Goal: Task Accomplishment & Management: Manage account settings

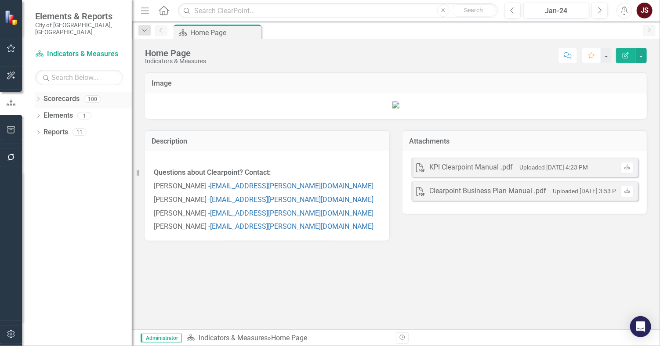
click at [39, 98] on icon "Dropdown" at bounding box center [38, 100] width 6 height 5
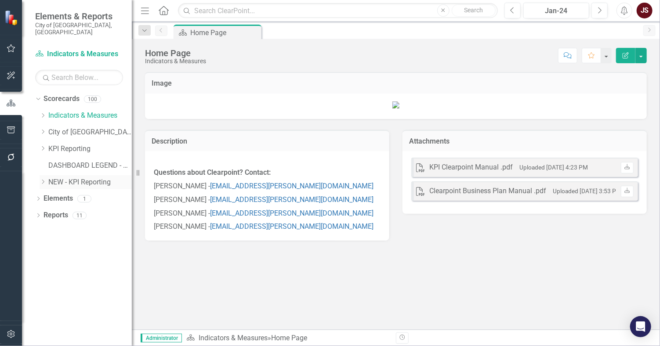
click at [41, 178] on div "Dropdown" at bounding box center [43, 181] width 7 height 7
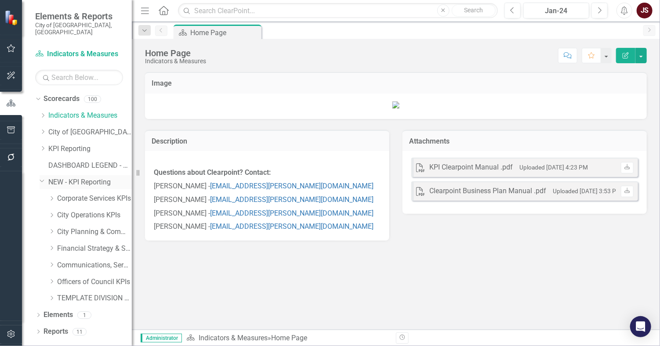
click at [44, 178] on icon "Dropdown" at bounding box center [42, 181] width 5 height 7
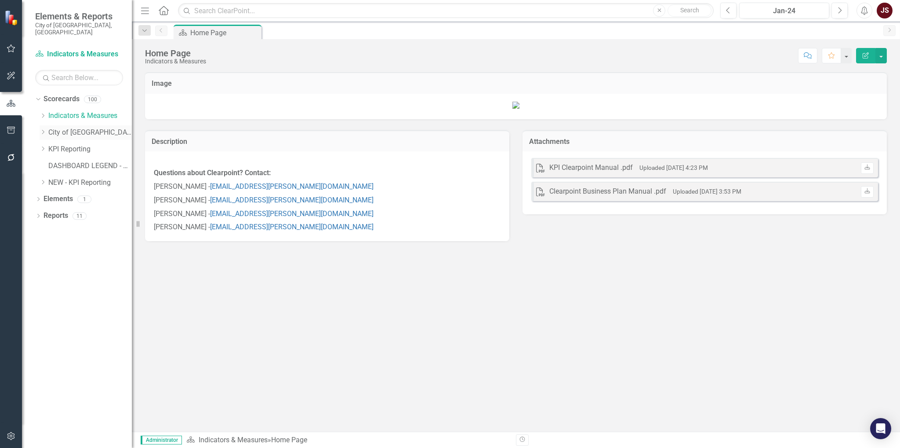
click at [42, 129] on div "Dropdown" at bounding box center [43, 132] width 7 height 7
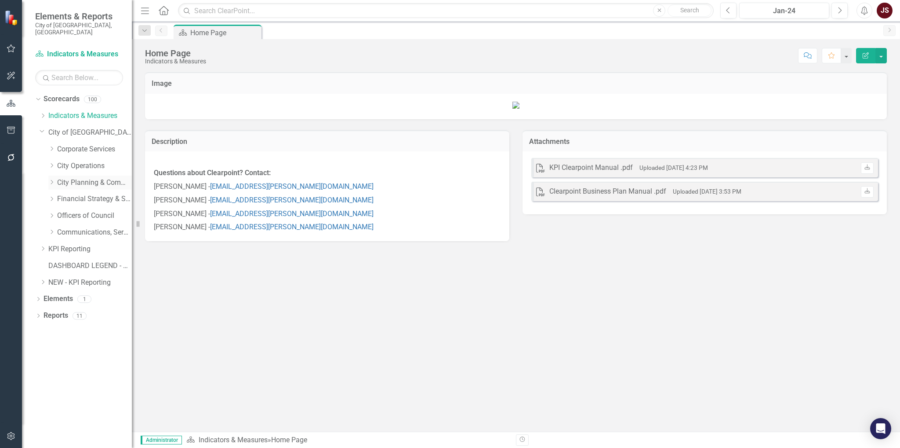
click at [51, 178] on div "Dropdown" at bounding box center [51, 181] width 7 height 7
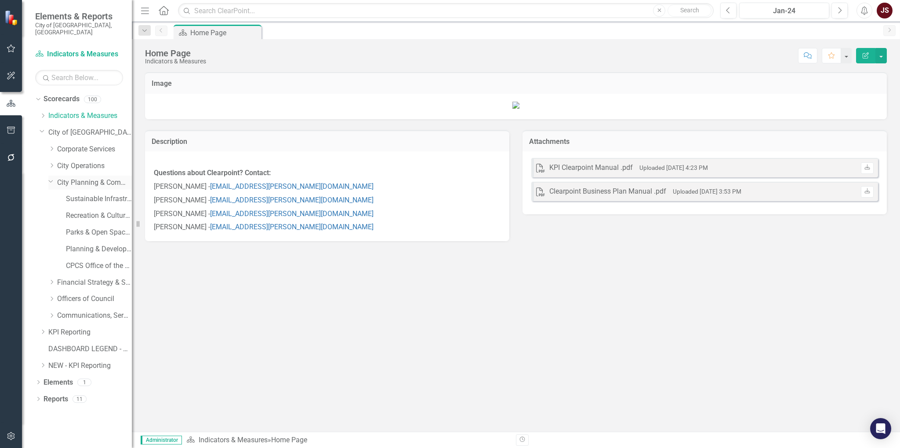
click at [53, 178] on div "Dropdown City Planning & Community Services" at bounding box center [90, 182] width 84 height 15
click at [54, 296] on icon "Dropdown" at bounding box center [51, 298] width 7 height 5
click at [51, 296] on icon at bounding box center [51, 297] width 4 height 2
click at [51, 313] on icon "Dropdown" at bounding box center [51, 315] width 7 height 5
click at [76, 330] on div "Communications & Engagement" at bounding box center [99, 332] width 66 height 15
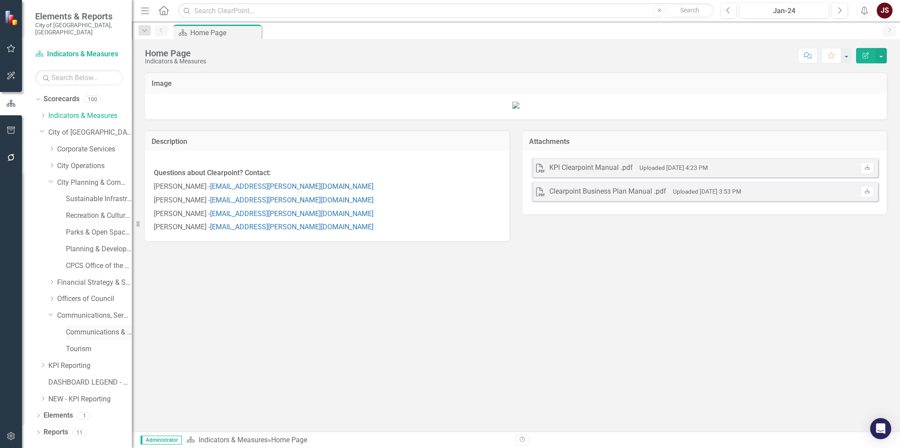
click at [89, 327] on link "Communications & Engagement" at bounding box center [99, 332] width 66 height 10
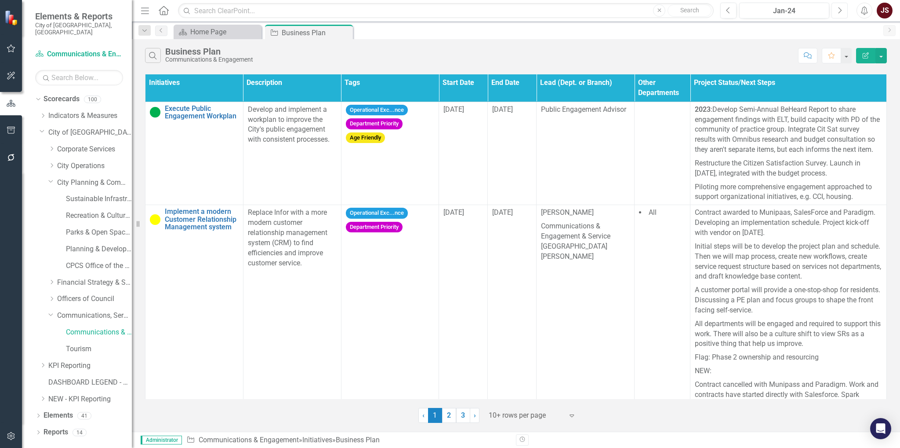
click at [660, 8] on icon "Next" at bounding box center [839, 11] width 5 height 8
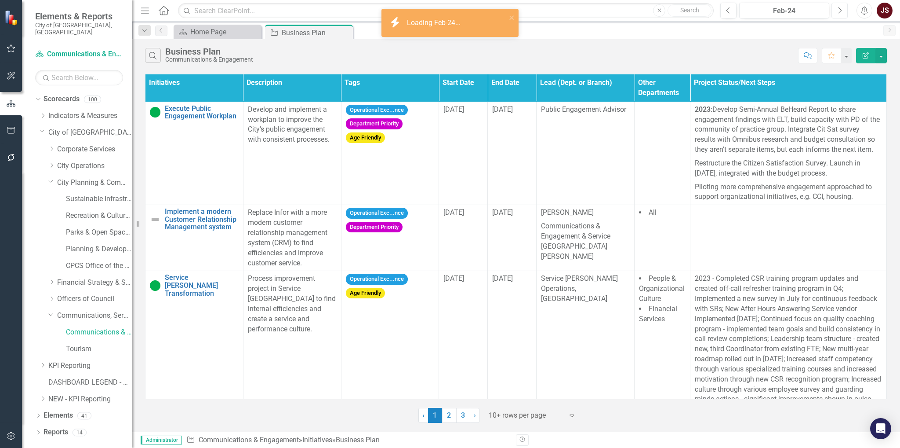
click at [660, 7] on icon "Next" at bounding box center [839, 11] width 5 height 8
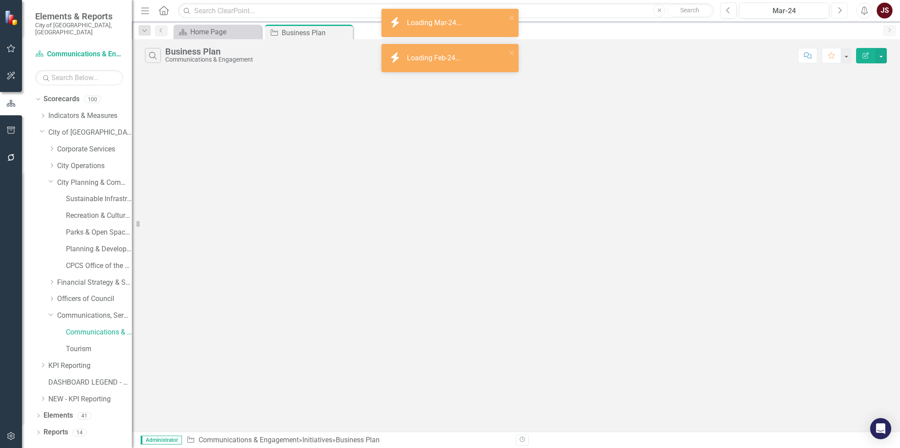
click at [660, 7] on icon "Next" at bounding box center [839, 11] width 5 height 8
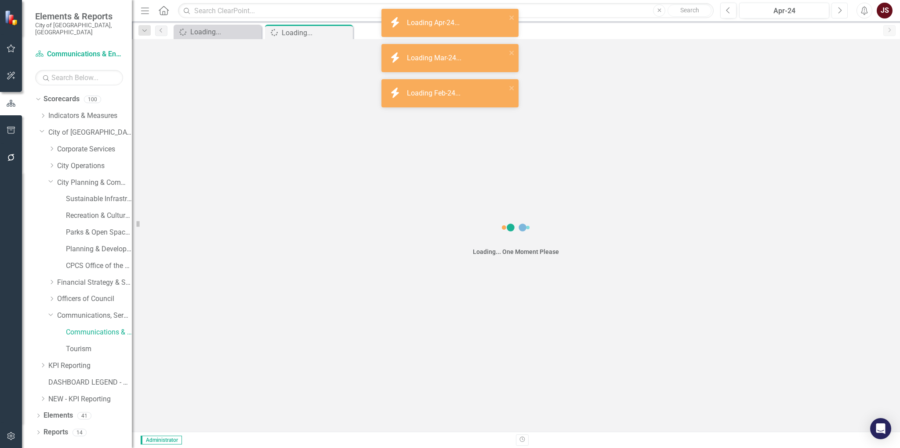
click at [660, 7] on icon "Next" at bounding box center [839, 11] width 5 height 8
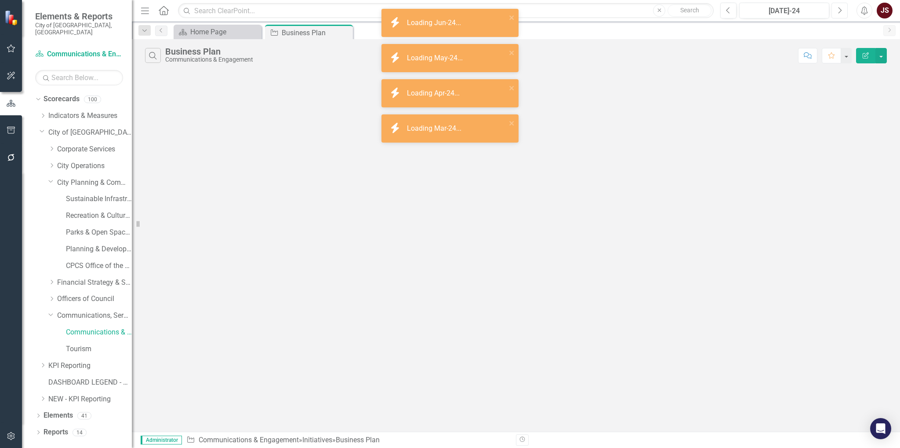
click at [660, 7] on icon "Next" at bounding box center [839, 11] width 5 height 8
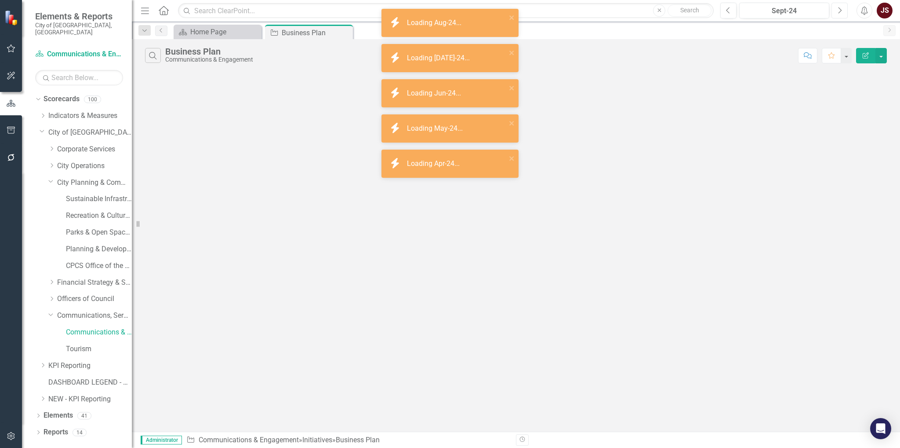
click at [660, 7] on icon "Next" at bounding box center [839, 11] width 5 height 8
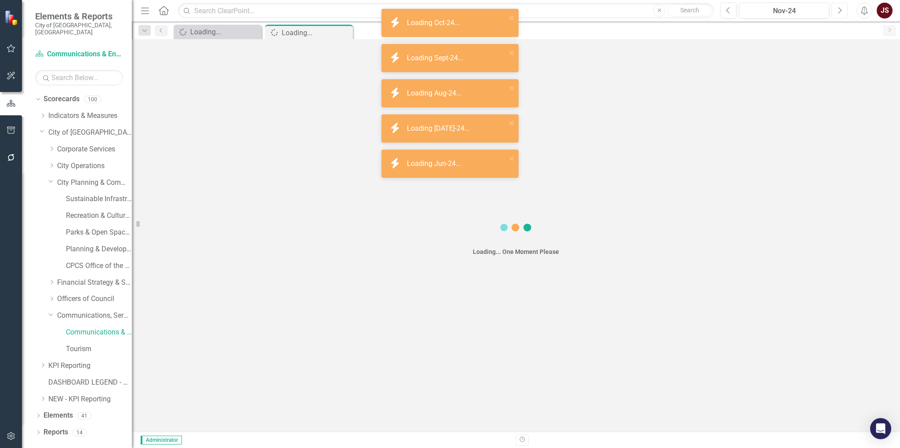
click at [660, 7] on icon "Next" at bounding box center [839, 11] width 5 height 8
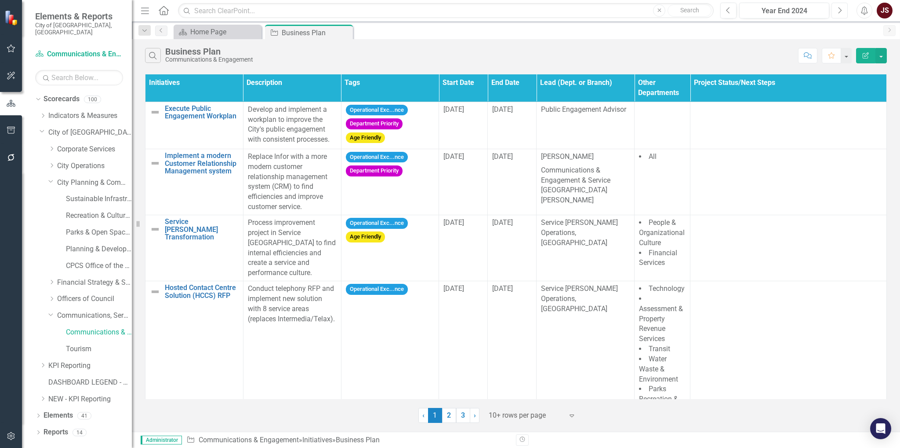
click at [660, 13] on button "Next" at bounding box center [840, 11] width 16 height 16
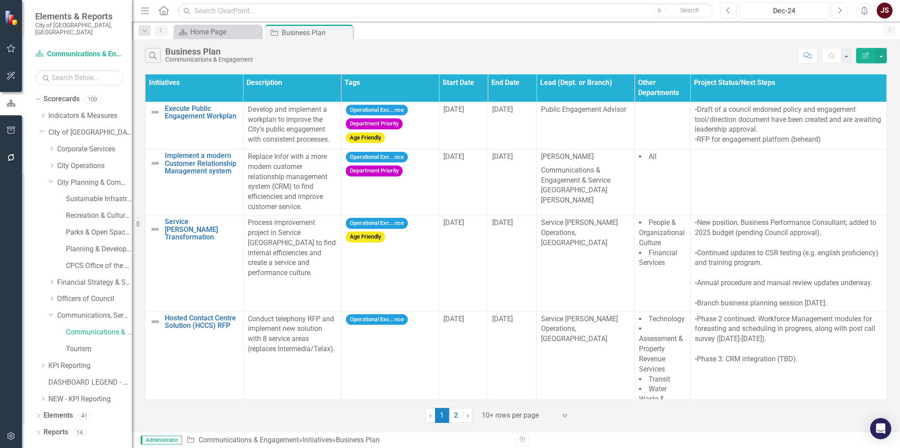
click at [660, 15] on button "Next" at bounding box center [840, 11] width 16 height 16
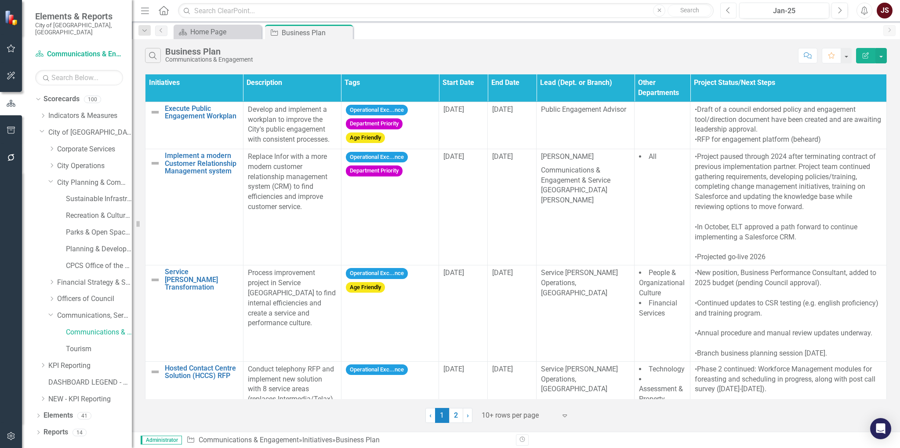
click at [660, 8] on button "Previous" at bounding box center [729, 11] width 16 height 16
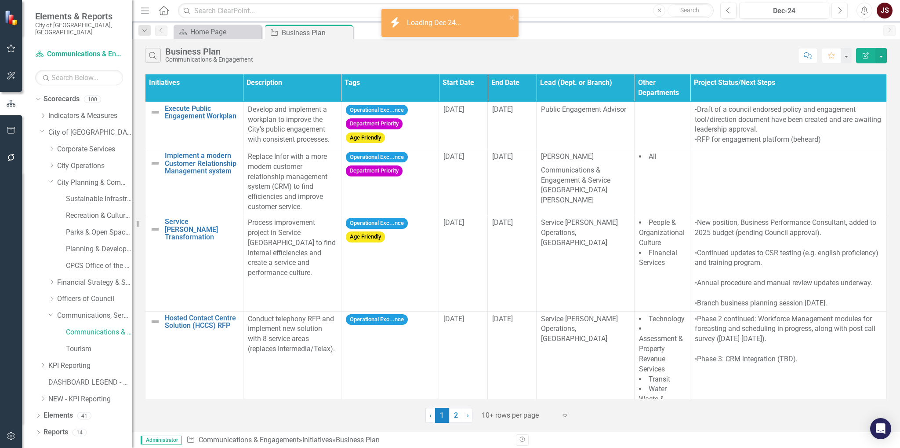
click at [660, 13] on icon "Next" at bounding box center [839, 11] width 5 height 8
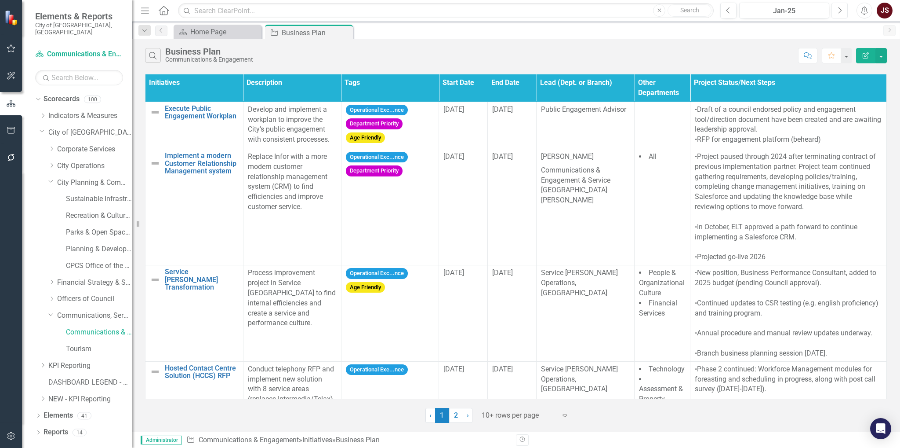
click at [660, 9] on icon "Next" at bounding box center [839, 11] width 5 height 8
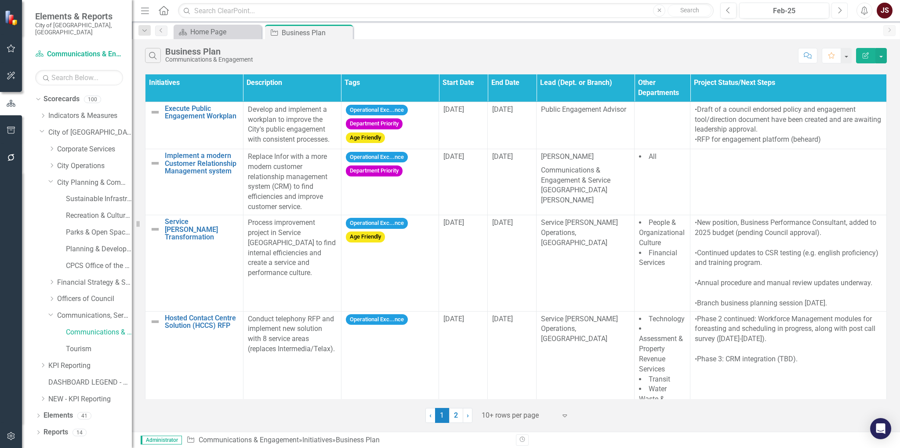
click at [660, 9] on icon "Next" at bounding box center [839, 11] width 5 height 8
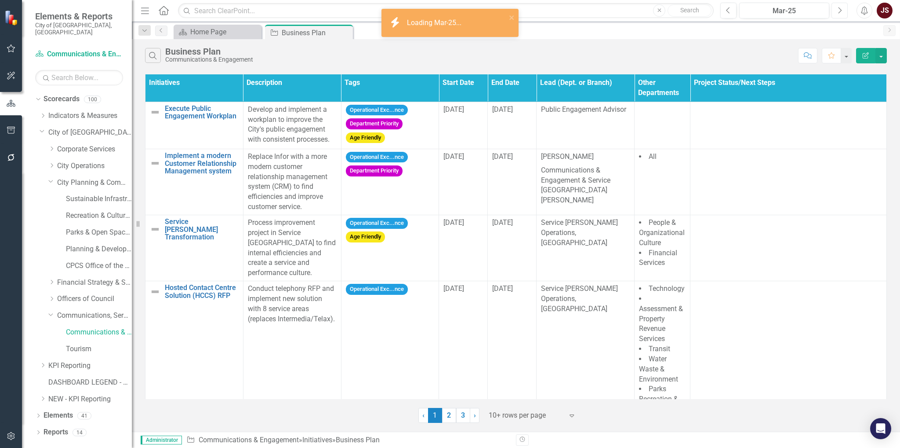
click at [660, 9] on icon "Next" at bounding box center [839, 11] width 5 height 8
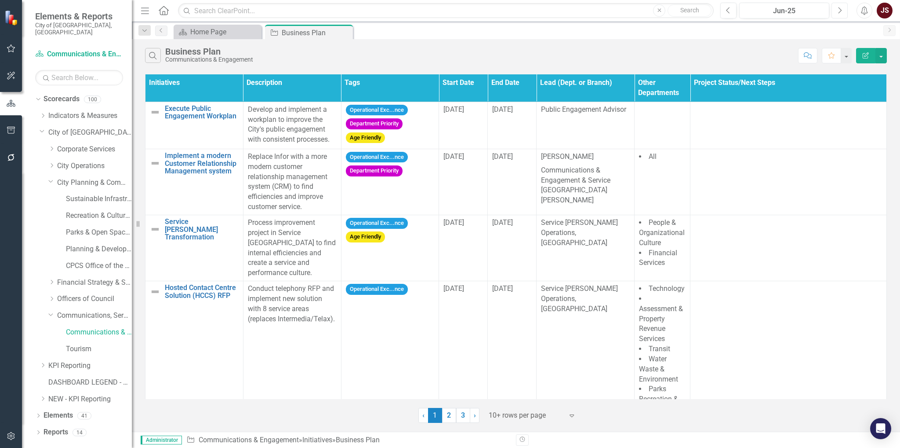
click at [660, 9] on icon "Next" at bounding box center [839, 11] width 5 height 8
click at [207, 116] on link "Execute Public Engagement Workplan" at bounding box center [202, 112] width 74 height 15
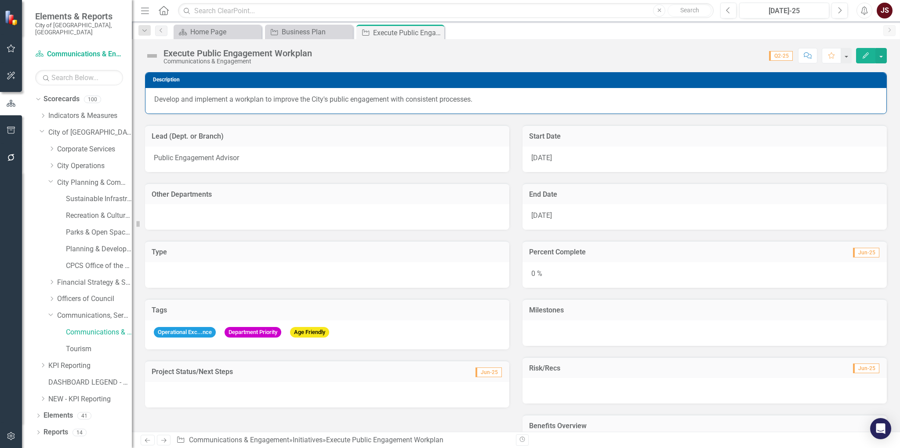
click at [241, 156] on p "Public Engagement Advisor" at bounding box center [327, 158] width 347 height 10
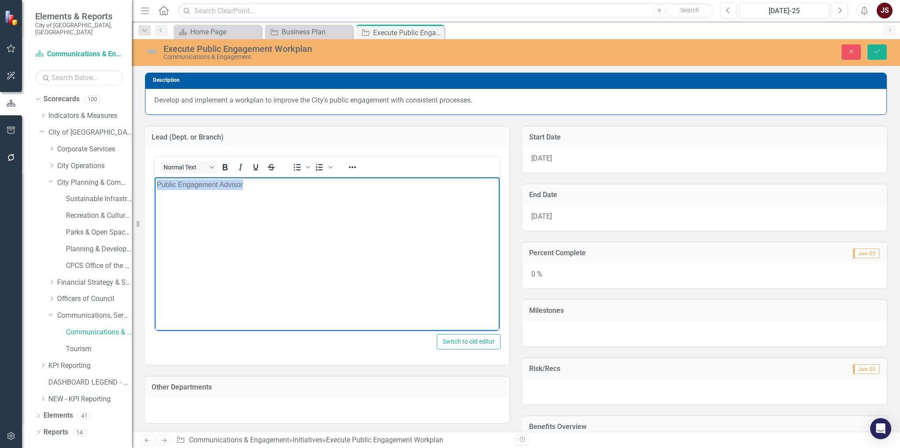
drag, startPoint x: 251, startPoint y: 186, endPoint x: 150, endPoint y: 186, distance: 101.1
click at [155, 186] on html "Public Engagement Advisor" at bounding box center [327, 243] width 345 height 132
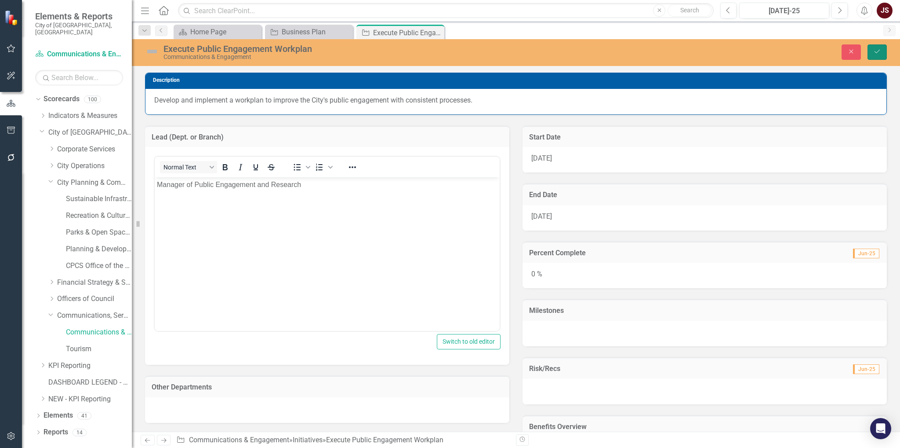
drag, startPoint x: 879, startPoint y: 47, endPoint x: 474, endPoint y: 56, distance: 404.6
click at [660, 47] on button "Save" at bounding box center [877, 51] width 19 height 15
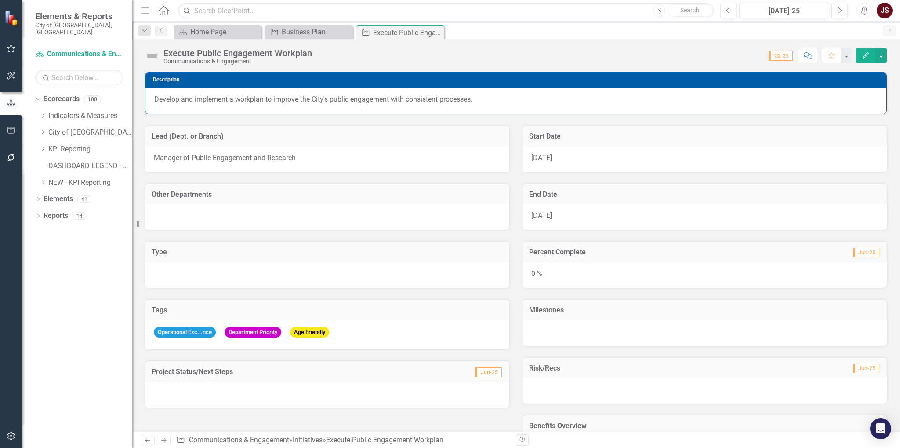
click at [315, 50] on div "Execute Public Engagement Workplan Communications & Engagement" at bounding box center [240, 56] width 153 height 16
click at [308, 50] on div "Execute Public Engagement Workplan" at bounding box center [238, 53] width 149 height 10
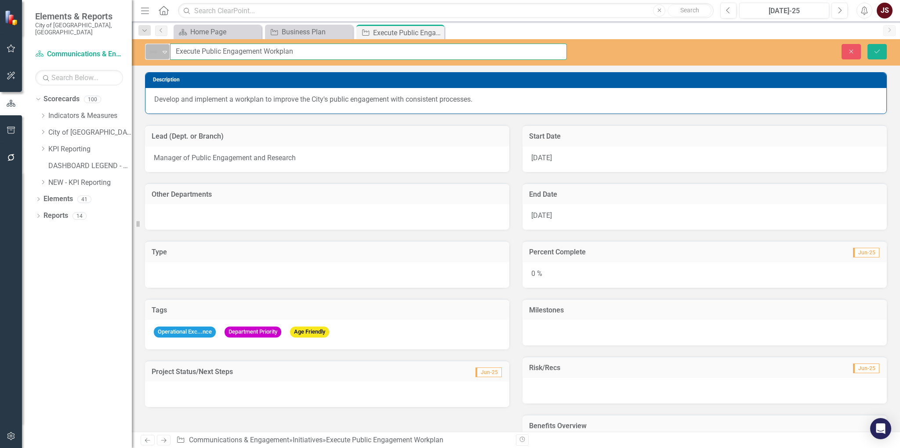
drag, startPoint x: 306, startPoint y: 51, endPoint x: 165, endPoint y: 48, distance: 141.2
click at [165, 48] on div "Not Defined Expand Execute Public Engagement Workplan" at bounding box center [356, 52] width 422 height 16
type input "Develop a strategy for public engagement"
click at [481, 98] on p "Develop and implement a workplan to improve the City's public engagement with c…" at bounding box center [516, 100] width 724 height 10
click at [480, 98] on p "Develop and implement a workplan to improve the City's public engagement with c…" at bounding box center [516, 100] width 724 height 10
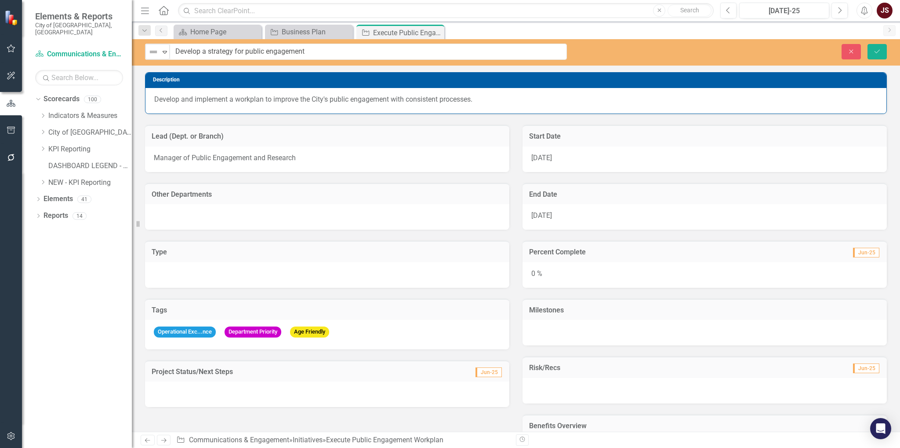
click at [474, 99] on p "Develop and implement a workplan to improve the City's public engagement with c…" at bounding box center [516, 100] width 724 height 10
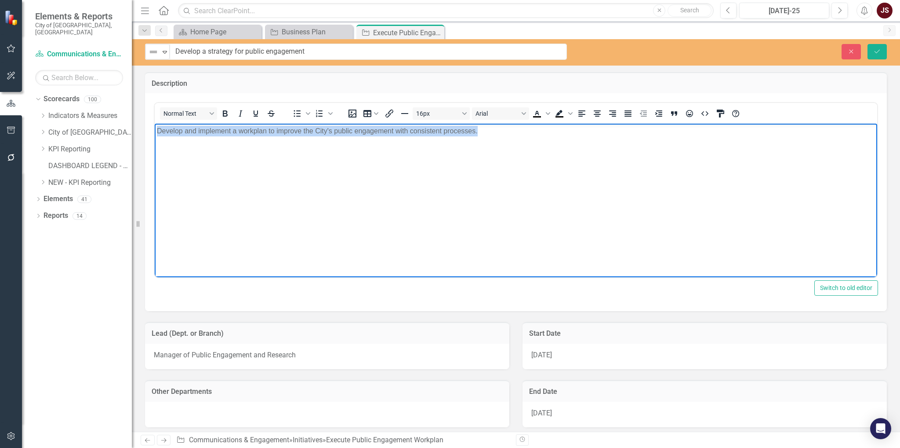
drag, startPoint x: 496, startPoint y: 135, endPoint x: 150, endPoint y: 132, distance: 345.6
click at [155, 132] on html "Develop and implement a workplan to improve the City's public engagement with c…" at bounding box center [516, 190] width 723 height 132
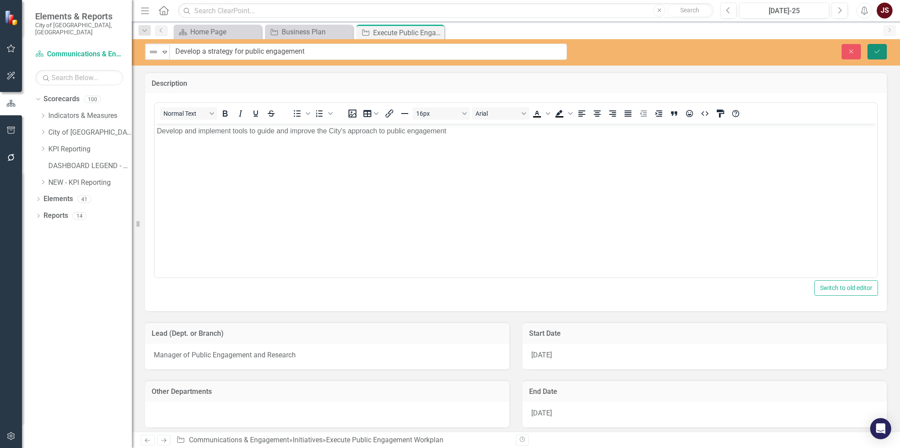
click at [660, 48] on button "Save" at bounding box center [877, 51] width 19 height 15
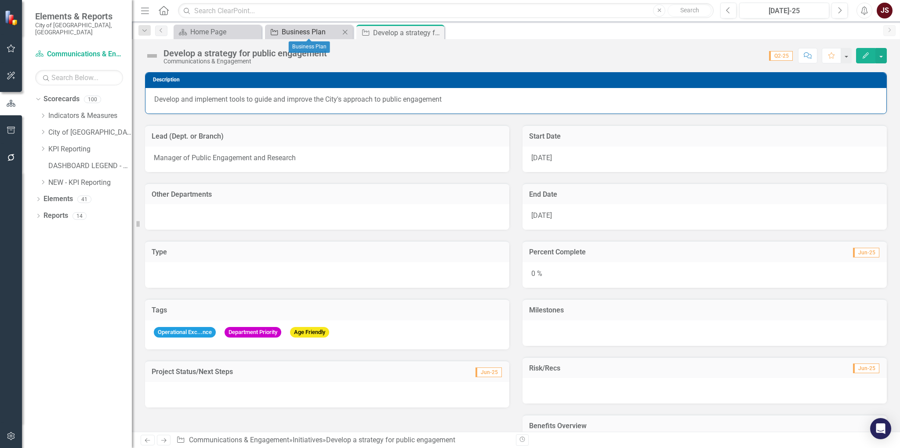
click at [303, 32] on div "Business Plan" at bounding box center [311, 31] width 58 height 11
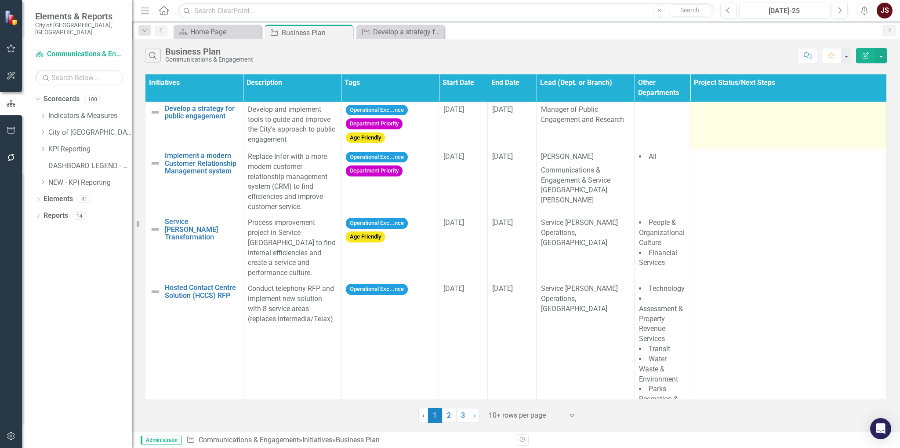
click at [660, 122] on td at bounding box center [789, 125] width 197 height 47
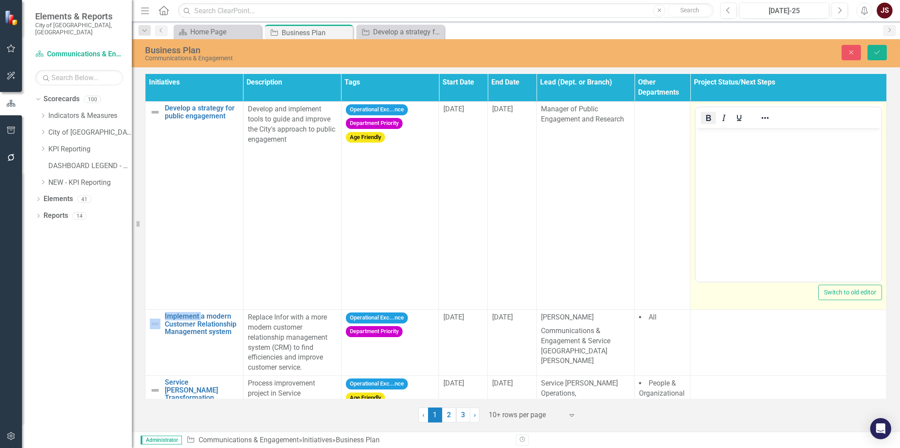
click at [660, 119] on icon "Bold" at bounding box center [708, 118] width 11 height 11
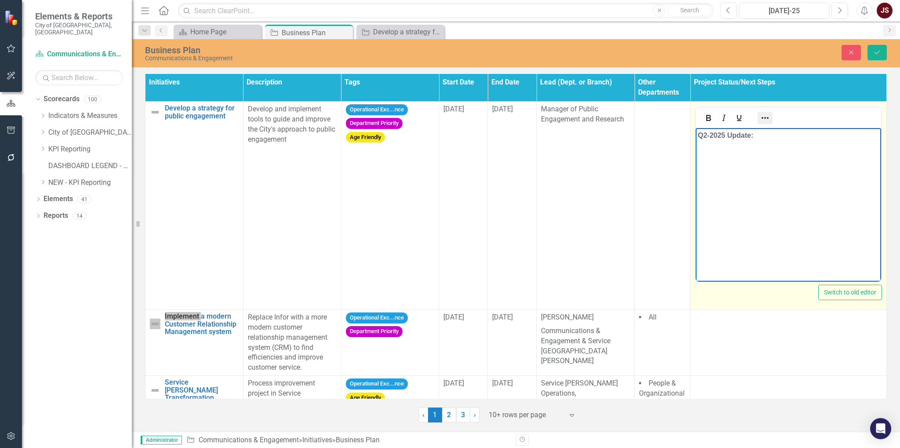
click at [660, 118] on icon "Reveal or hide additional toolbar items" at bounding box center [765, 118] width 7 height 2
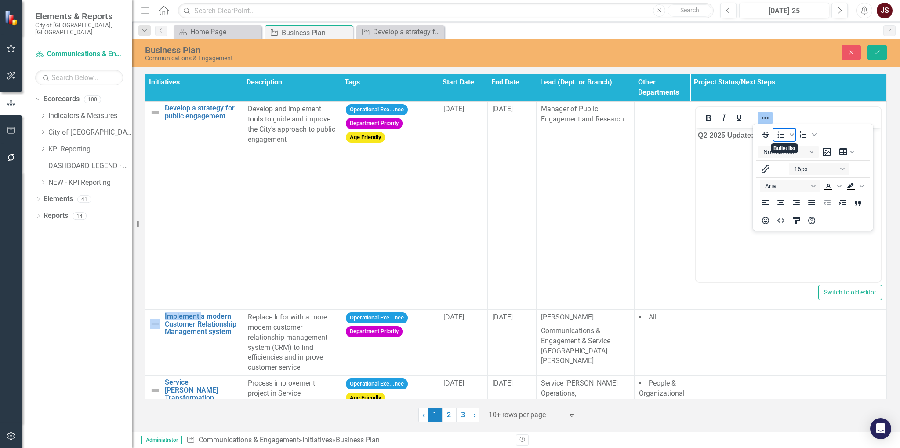
click at [660, 135] on icon "Bullet list" at bounding box center [781, 134] width 7 height 7
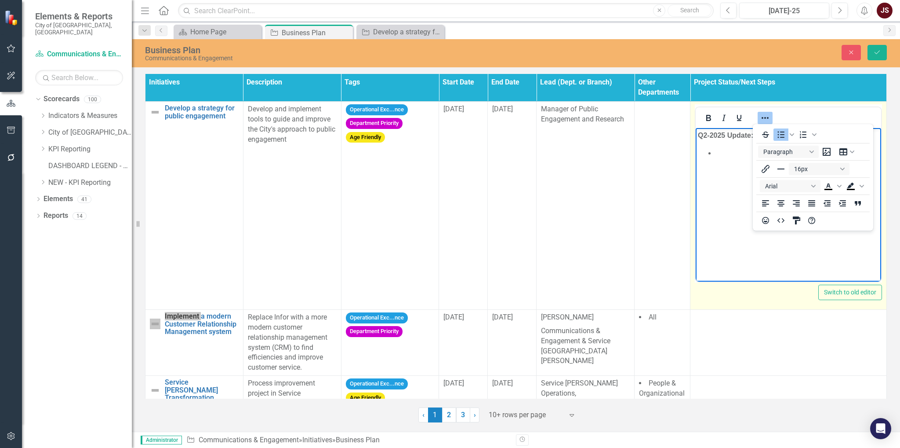
click at [660, 151] on li "﻿" at bounding box center [798, 153] width 164 height 11
click at [660, 122] on icon "Reveal or hide additional toolbar items" at bounding box center [765, 118] width 11 height 11
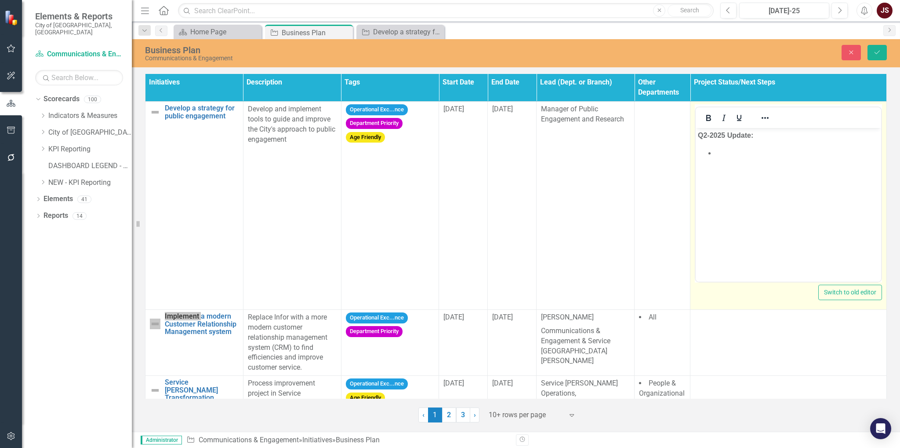
click at [660, 154] on li "﻿" at bounding box center [798, 153] width 164 height 11
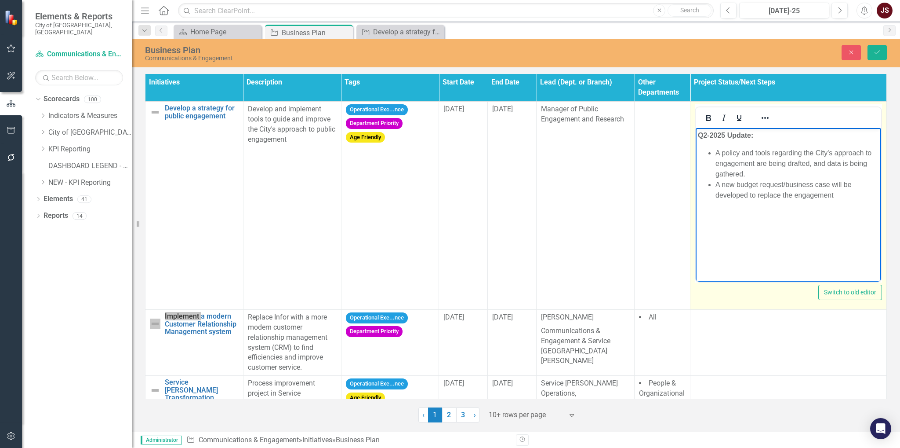
click at [660, 192] on li "A new budget request/business case will be developed to replace the engagement" at bounding box center [798, 189] width 164 height 21
click at [660, 204] on ul "A policy and tools regarding the City's approach to engagement are being drafte…" at bounding box center [788, 179] width 181 height 63
click at [660, 225] on body "Q2-2025 Update: A policy and tools regarding the City's approach to engagement …" at bounding box center [789, 194] width 186 height 132
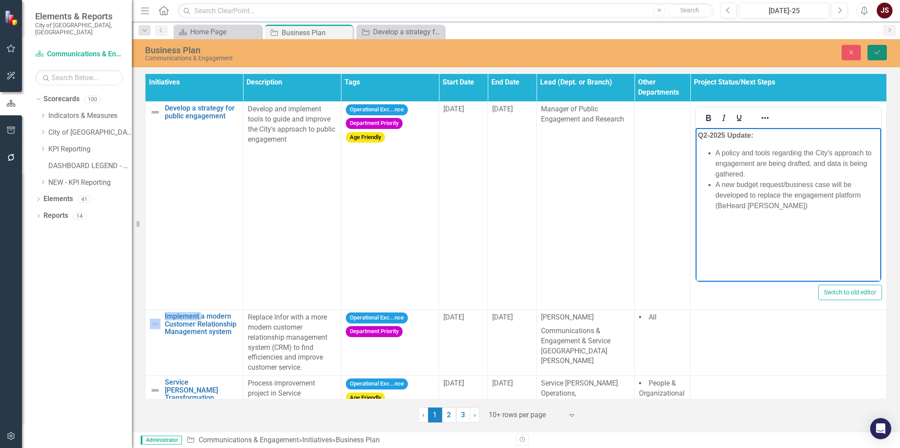
click at [660, 53] on icon "Save" at bounding box center [878, 52] width 8 height 6
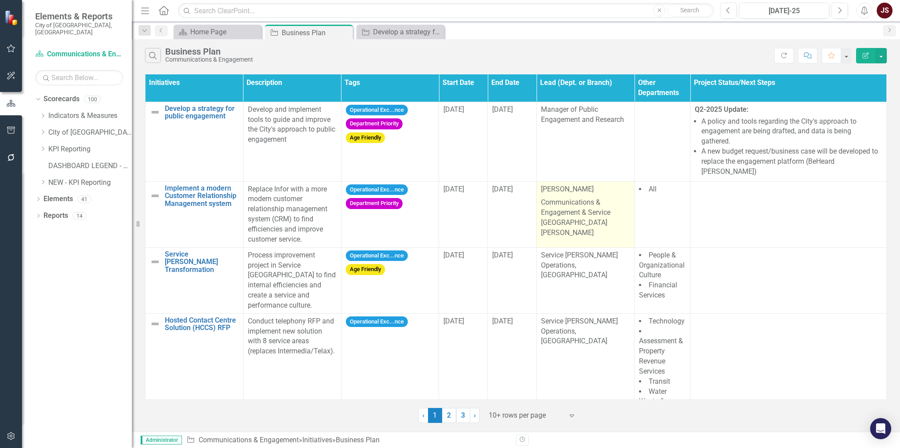
click at [586, 202] on p "Communications & Engagement & Service [GEOGRAPHIC_DATA][PERSON_NAME]" at bounding box center [585, 217] width 89 height 42
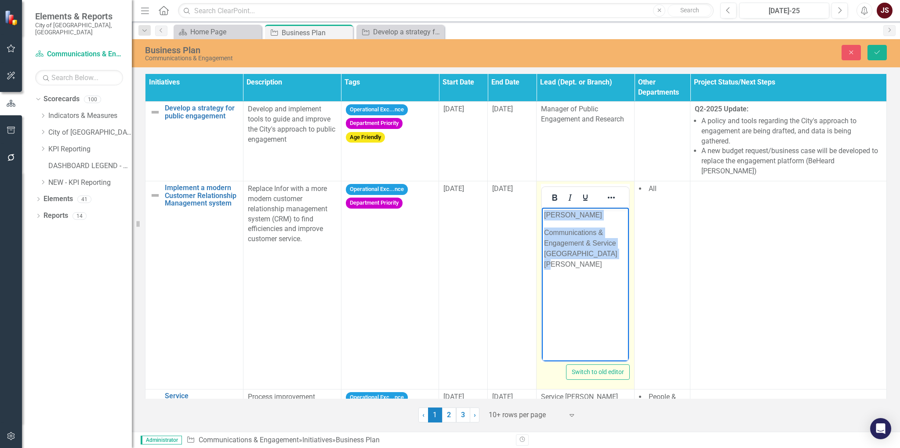
drag, startPoint x: 612, startPoint y: 255, endPoint x: 538, endPoint y: 213, distance: 84.5
click at [542, 213] on html "[PERSON_NAME] Communications & Engagement & Service [GEOGRAPHIC_DATA][PERSON_NA…" at bounding box center [585, 273] width 87 height 132
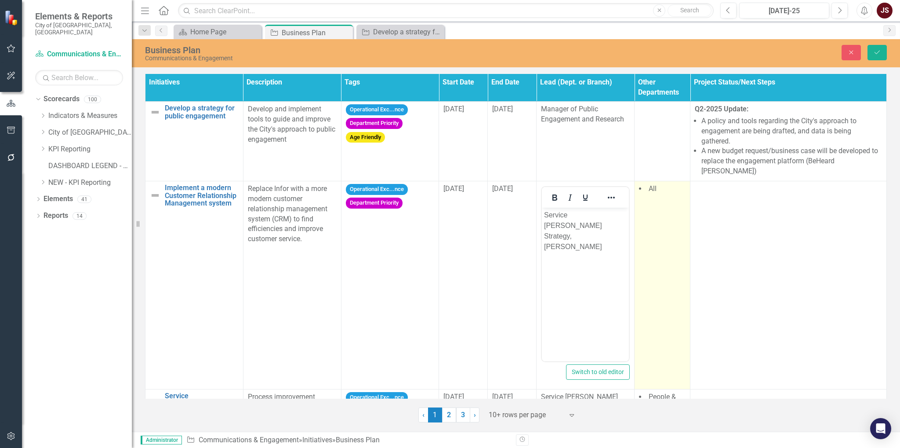
click at [660, 193] on td "All" at bounding box center [663, 285] width 56 height 208
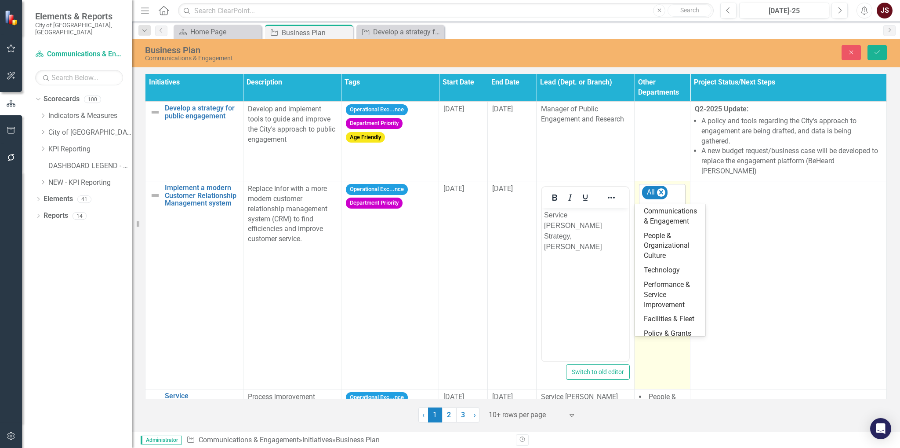
click at [660, 204] on icon "Expand" at bounding box center [677, 207] width 9 height 7
type input "s"
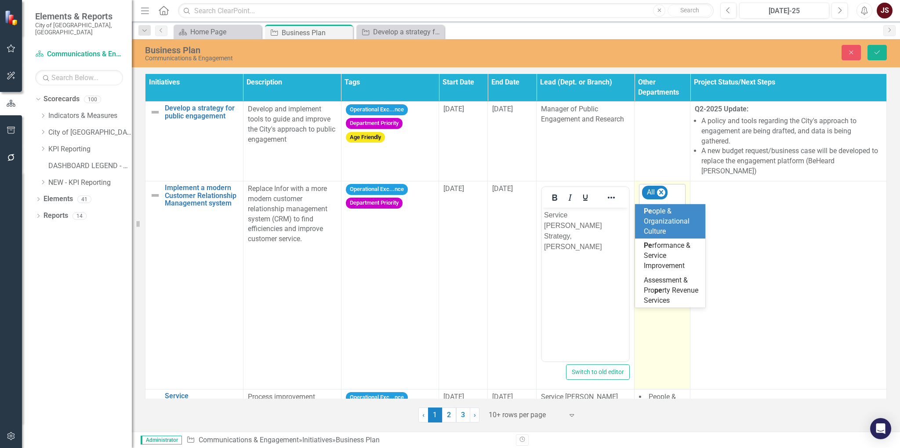
type input "per"
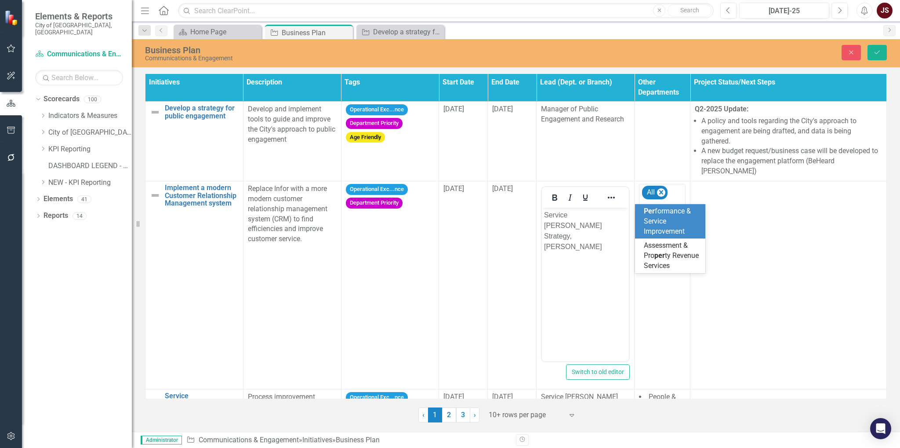
click at [660, 224] on span "Per formance & Service Improvement" at bounding box center [667, 221] width 47 height 29
click at [660, 54] on button "Save" at bounding box center [877, 52] width 19 height 15
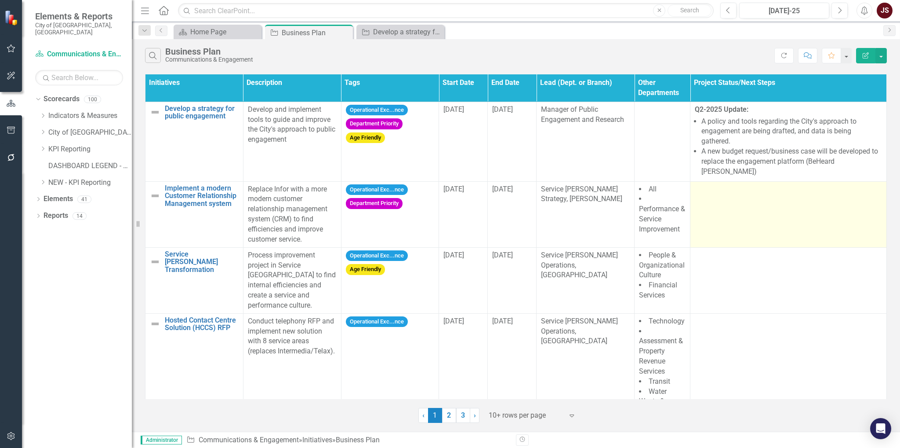
click at [660, 192] on td at bounding box center [789, 214] width 197 height 66
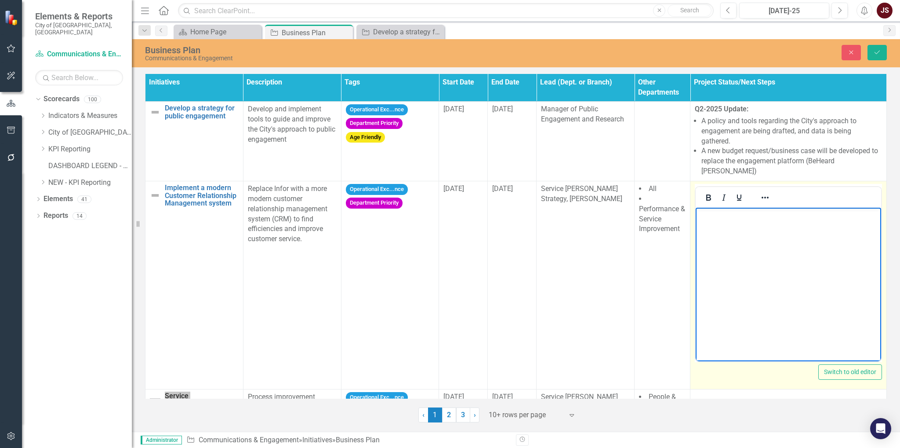
click at [660, 230] on body "Rich Text Area. Press ALT-0 for help." at bounding box center [789, 273] width 186 height 132
click at [660, 192] on icon "Bold" at bounding box center [708, 197] width 11 height 11
click at [660, 192] on icon "Reveal or hide additional toolbar items" at bounding box center [765, 197] width 11 height 11
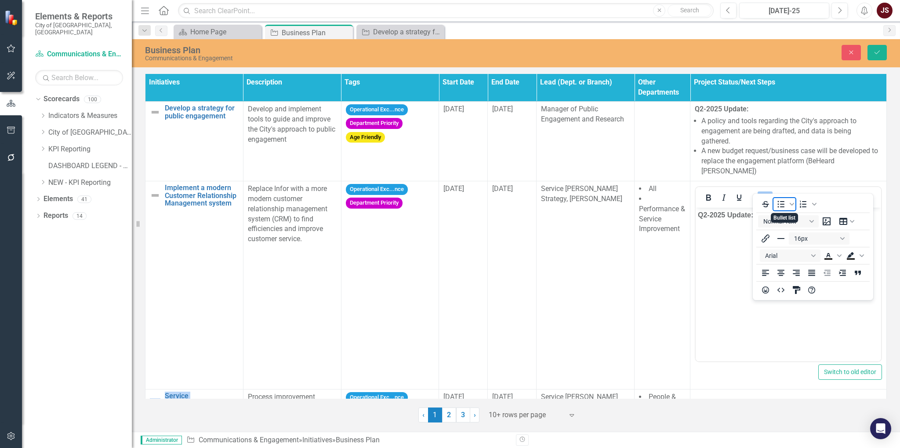
click at [660, 203] on icon "Bullet list" at bounding box center [781, 204] width 11 height 11
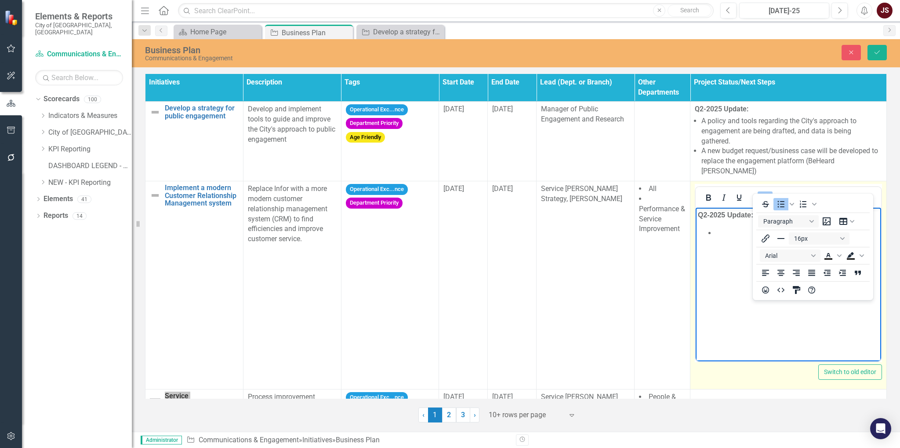
click at [660, 191] on button "Reveal or hide additional toolbar items" at bounding box center [765, 197] width 15 height 12
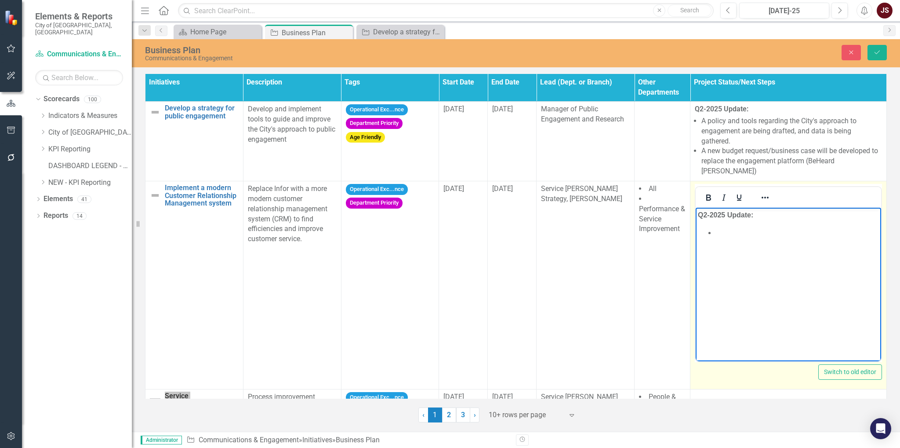
click at [660, 237] on li "﻿" at bounding box center [798, 232] width 164 height 11
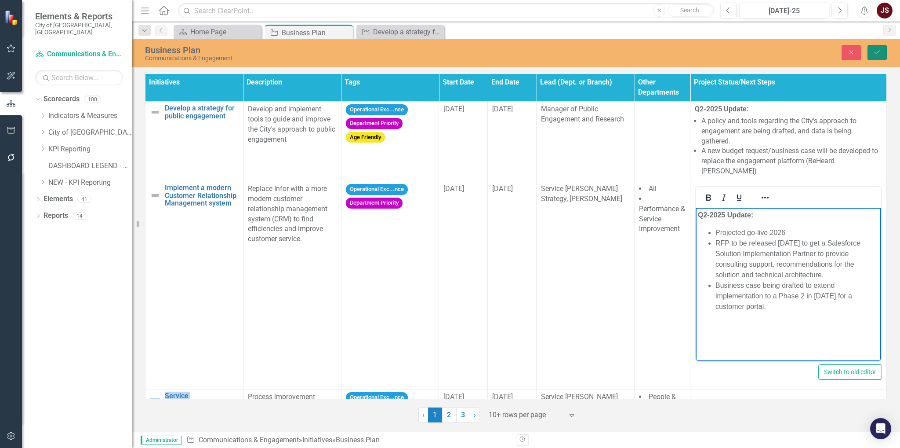
click at [660, 55] on icon "Save" at bounding box center [878, 52] width 8 height 6
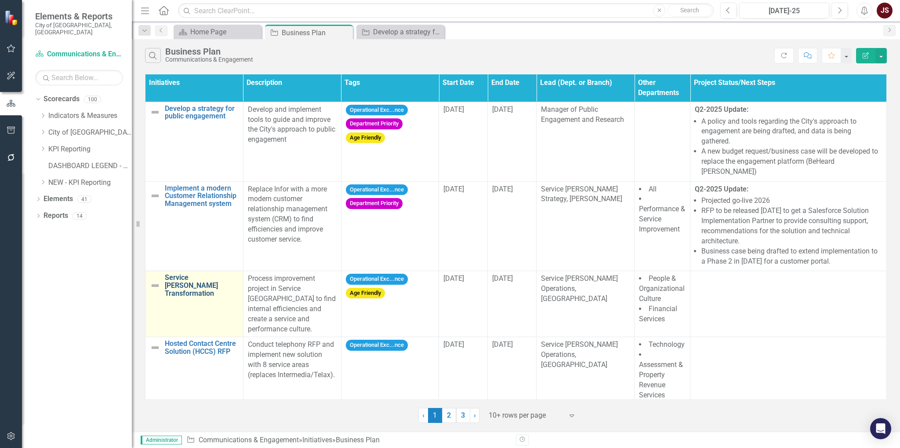
click at [220, 277] on link "Service [PERSON_NAME] Transformation" at bounding box center [202, 284] width 74 height 23
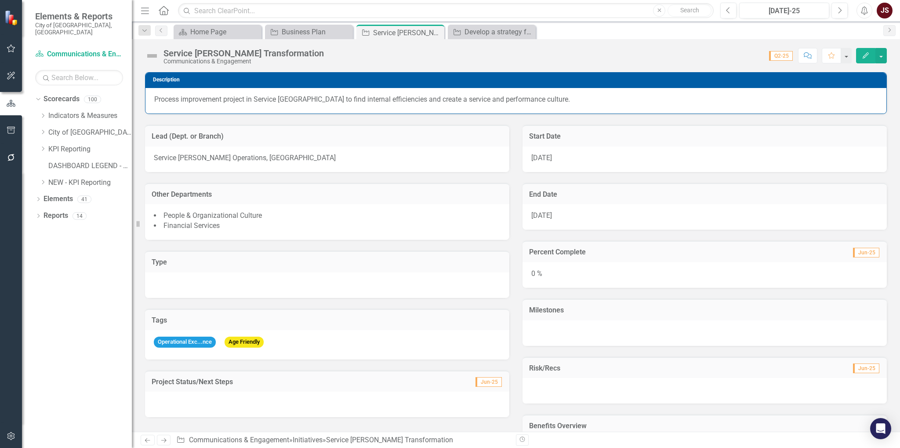
click at [277, 50] on div "Service [PERSON_NAME] Transformation" at bounding box center [244, 53] width 160 height 10
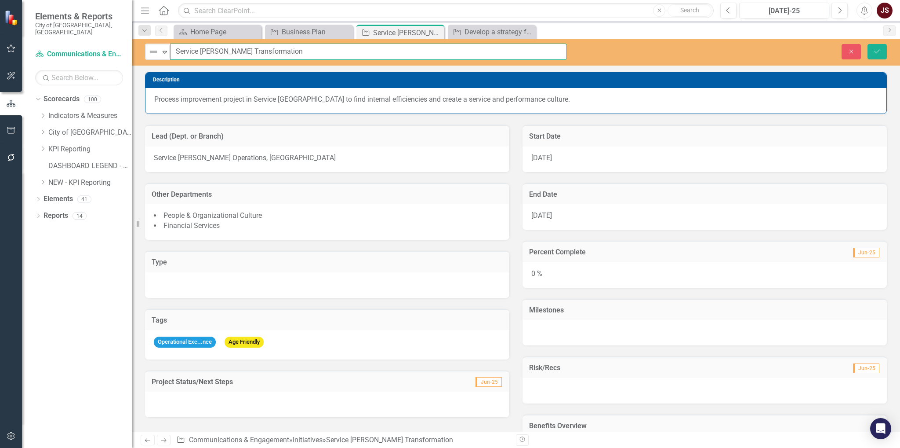
click at [287, 52] on input "Service [PERSON_NAME] Transformation" at bounding box center [368, 52] width 397 height 16
type input "Service [PERSON_NAME] Transformation (Roadmap Progression)"
click at [660, 47] on button "Save" at bounding box center [877, 51] width 19 height 15
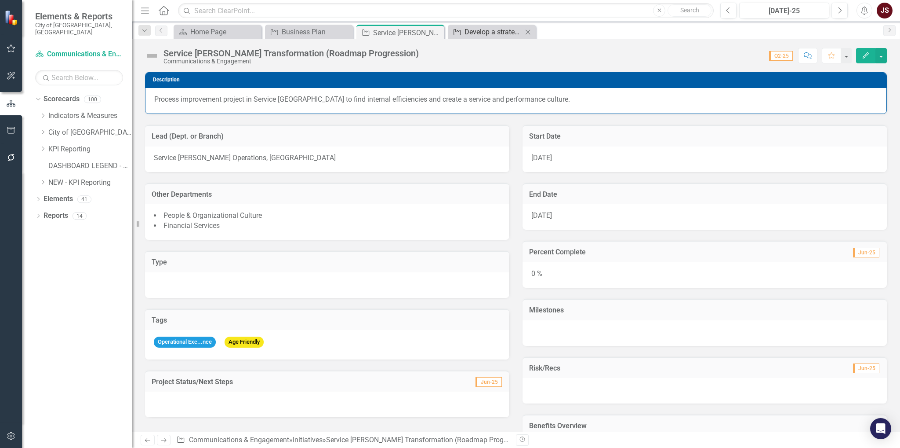
click at [481, 27] on div "Develop a strategy for public engagement" at bounding box center [494, 31] width 58 height 11
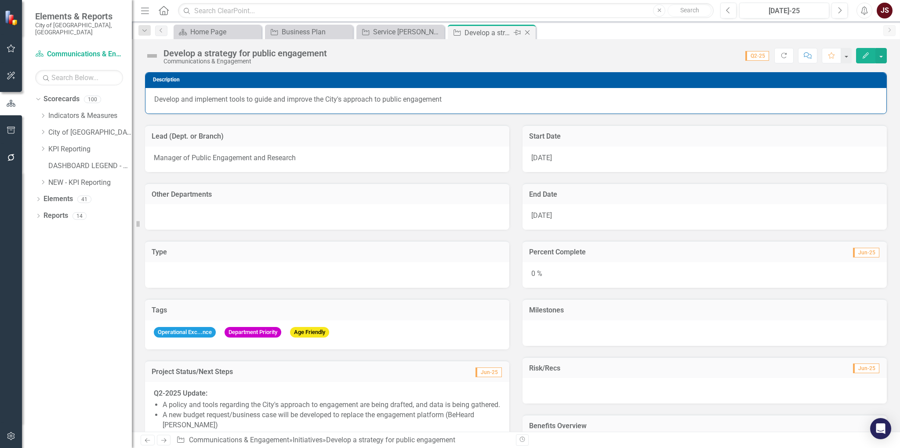
click at [528, 30] on icon "Close" at bounding box center [527, 32] width 9 height 7
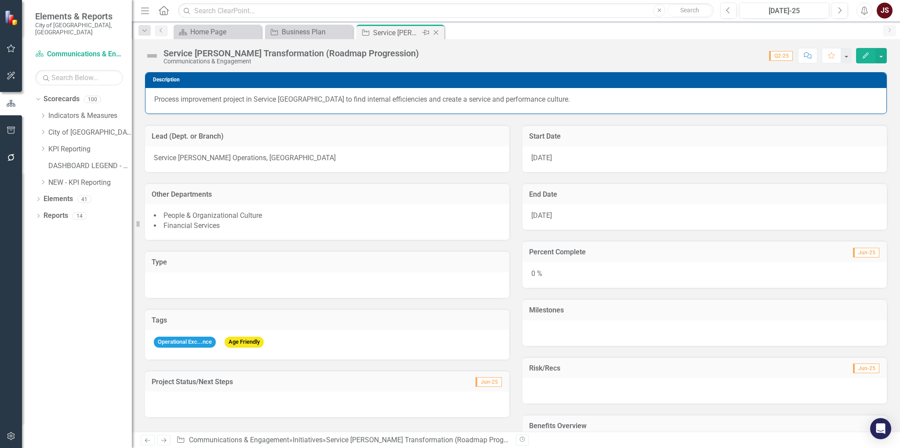
click at [436, 32] on icon "Close" at bounding box center [436, 32] width 9 height 7
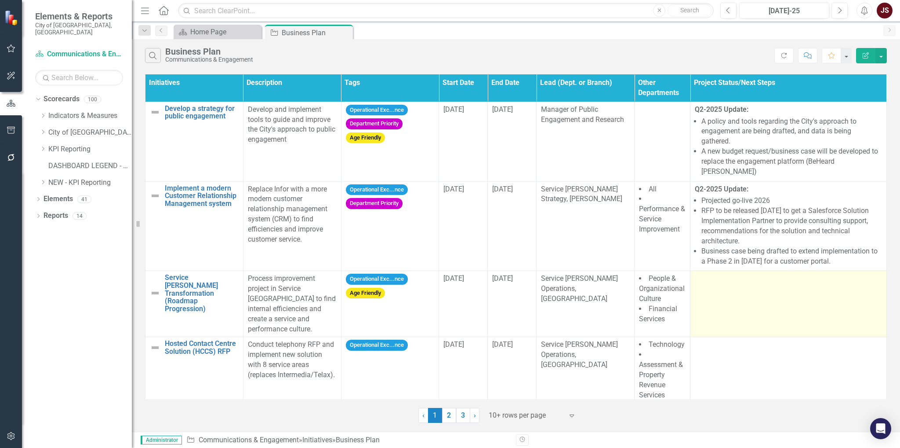
click at [660, 278] on td at bounding box center [789, 304] width 197 height 66
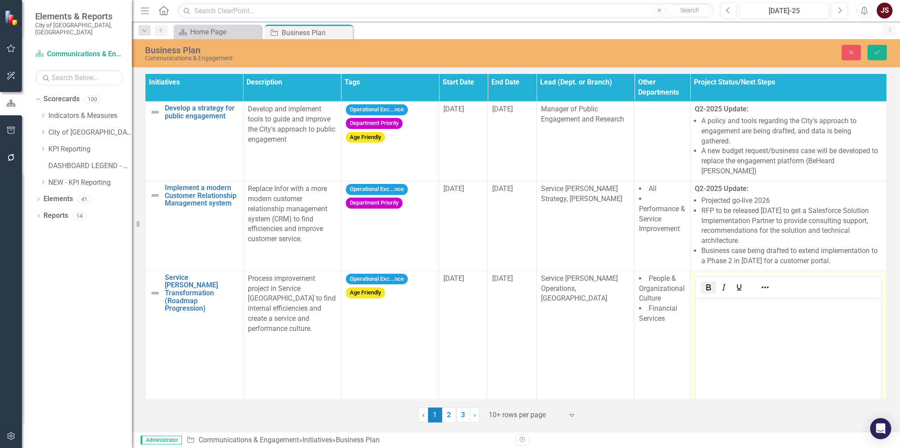
drag, startPoint x: 707, startPoint y: 277, endPoint x: 20, endPoint y: 10, distance: 736.9
click at [660, 282] on icon "Bold" at bounding box center [708, 287] width 11 height 11
click at [660, 314] on body "﻿" at bounding box center [789, 363] width 186 height 132
click at [660, 282] on icon "Reveal or hide additional toolbar items" at bounding box center [765, 287] width 11 height 11
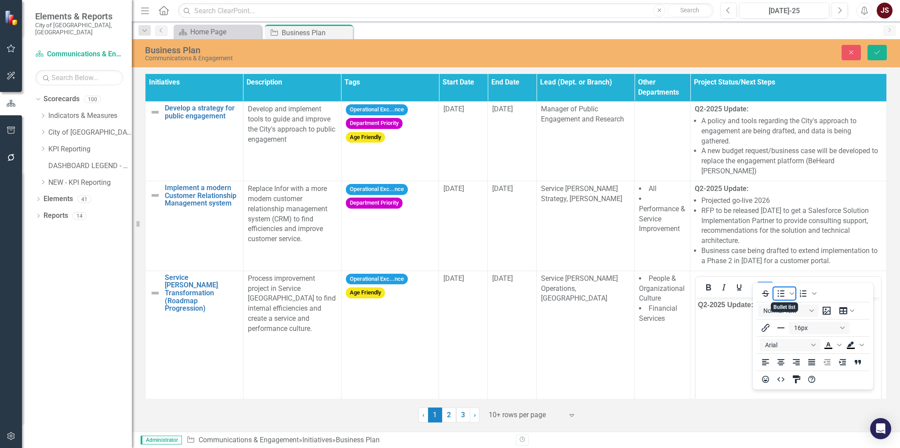
click at [660, 294] on icon "Bullet list" at bounding box center [781, 293] width 11 height 11
drag, startPoint x: 761, startPoint y: 278, endPoint x: 50, endPoint y: 11, distance: 759.9
click at [660, 282] on icon "Reveal or hide additional toolbar items" at bounding box center [765, 287] width 11 height 11
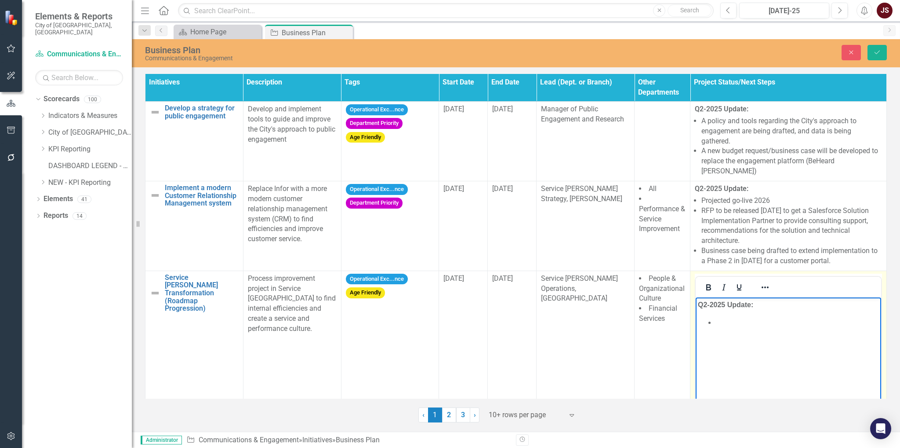
click at [660, 321] on li "﻿" at bounding box center [798, 322] width 164 height 11
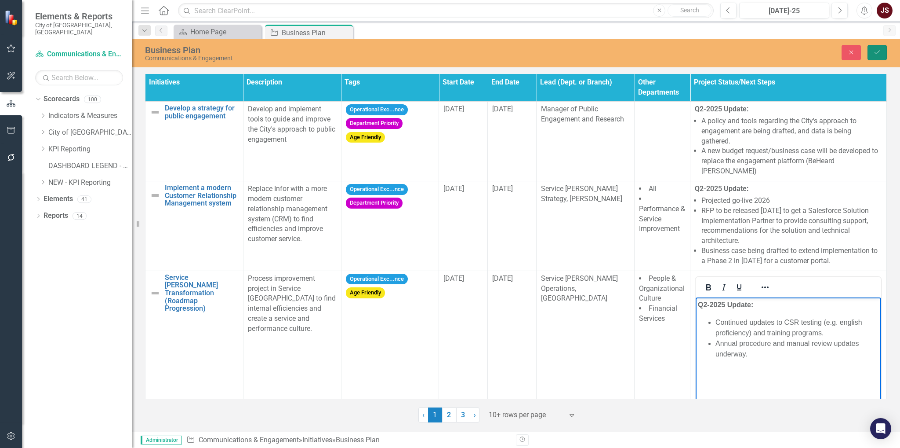
click at [660, 50] on button "Save" at bounding box center [877, 52] width 19 height 15
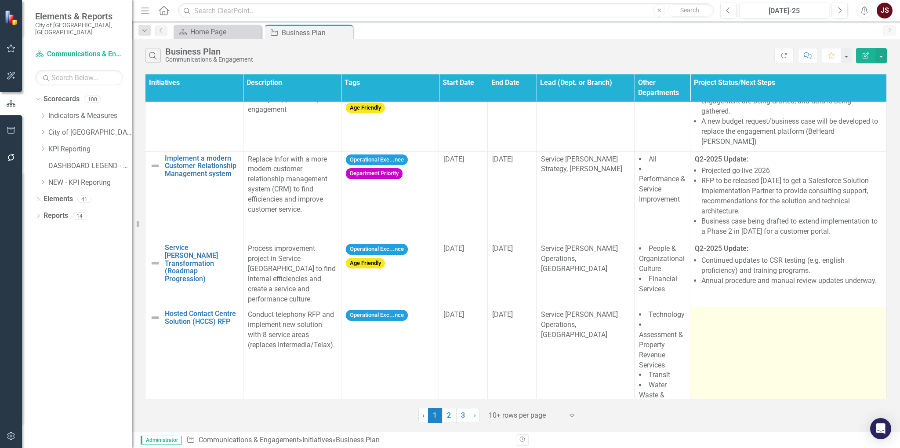
scroll to position [44, 0]
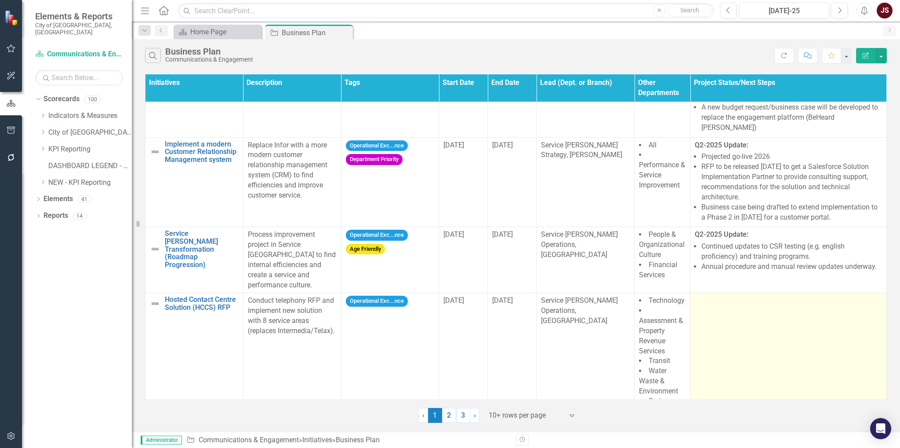
click at [660, 293] on td at bounding box center [789, 381] width 197 height 176
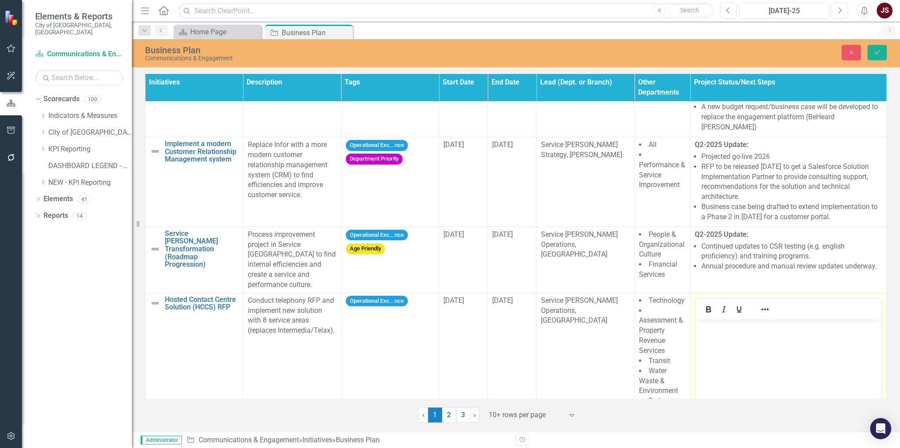
scroll to position [0, 0]
click at [660, 304] on icon "Bold" at bounding box center [708, 309] width 11 height 11
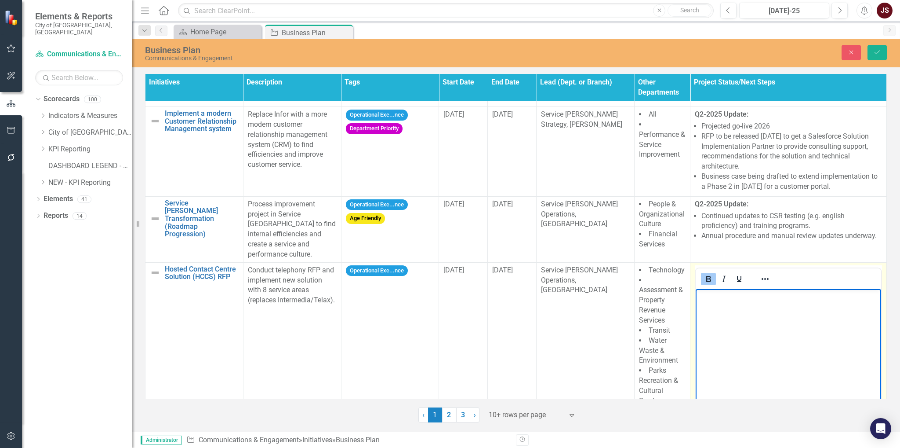
scroll to position [88, 0]
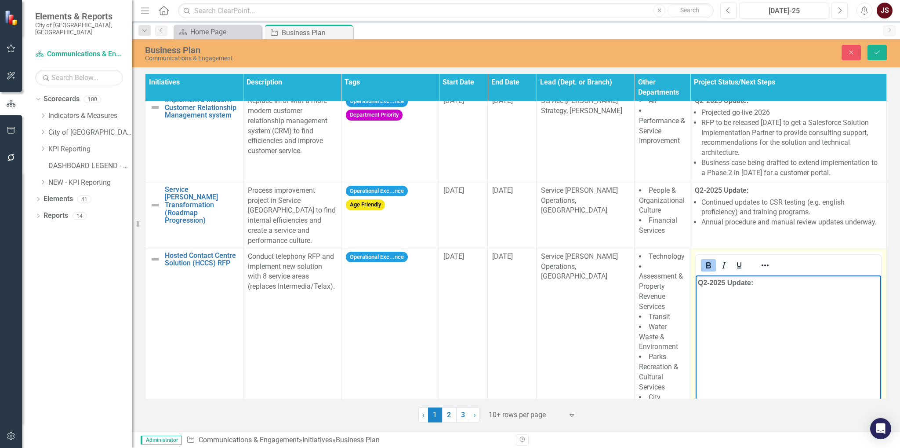
click at [660, 260] on icon "Bold" at bounding box center [708, 265] width 11 height 11
click at [660, 260] on icon "Reveal or hide additional toolbar items" at bounding box center [765, 265] width 11 height 11
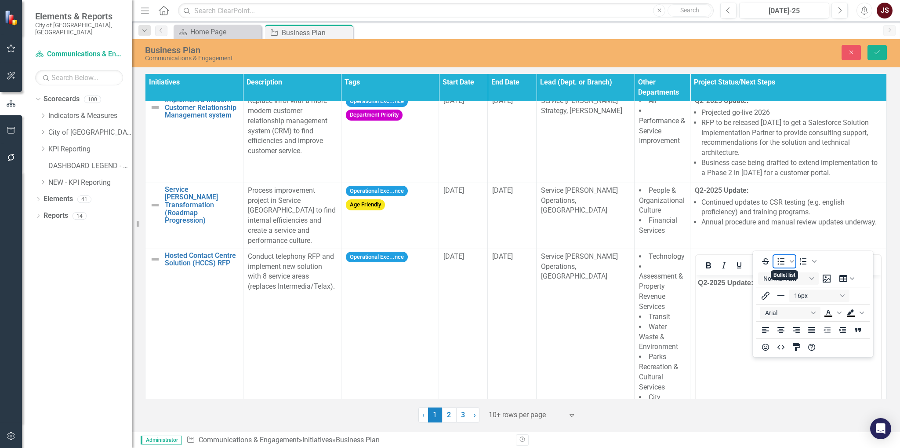
click at [660, 262] on icon "Bullet list" at bounding box center [781, 261] width 11 height 11
click at [660, 304] on li "﻿" at bounding box center [798, 300] width 164 height 11
click at [660, 259] on button "Reveal or hide additional toolbar items" at bounding box center [765, 265] width 15 height 12
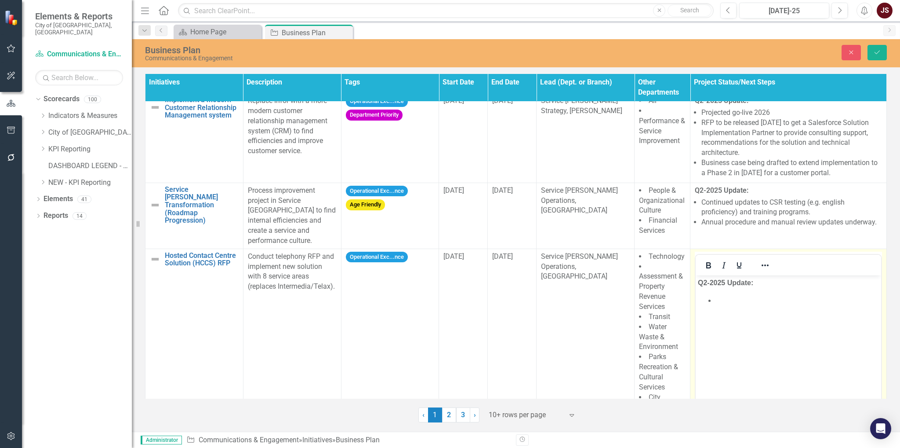
click at [660, 302] on li "﻿" at bounding box center [798, 300] width 164 height 11
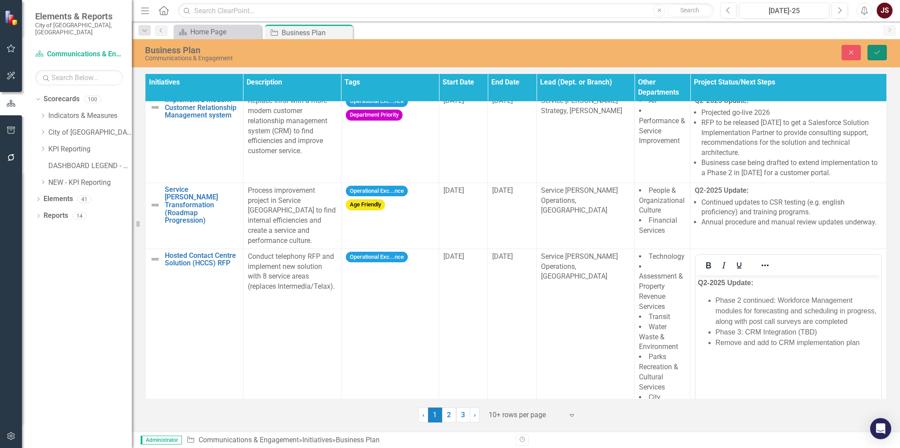
click at [660, 51] on icon "Save" at bounding box center [878, 52] width 8 height 6
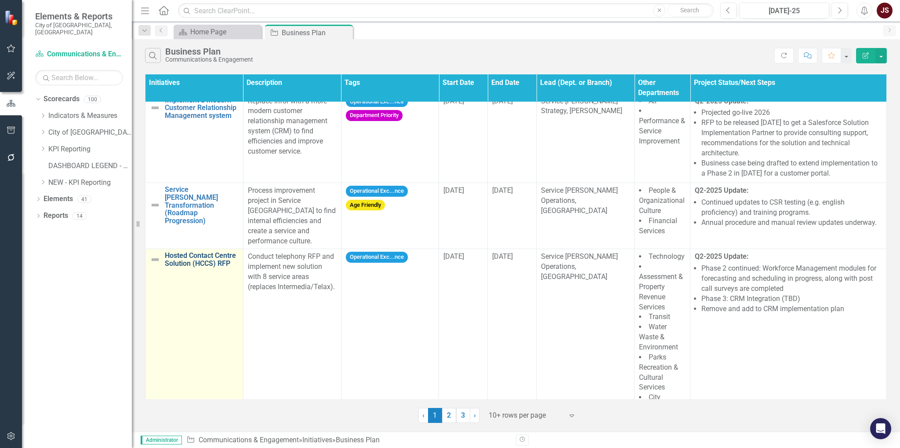
click at [209, 251] on link "Hosted Contact Centre Solution (HCCS) RFP" at bounding box center [202, 258] width 74 height 15
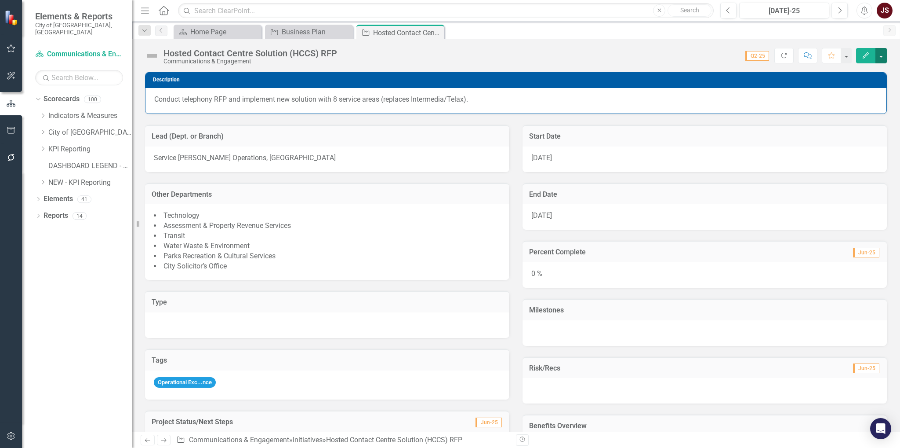
click at [660, 52] on button "button" at bounding box center [881, 55] width 11 height 15
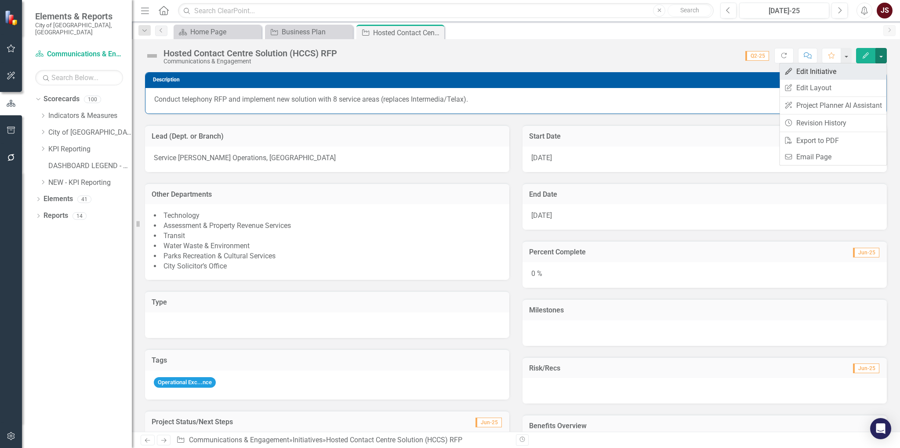
click at [660, 76] on link "Edit Edit Initiative" at bounding box center [833, 71] width 107 height 16
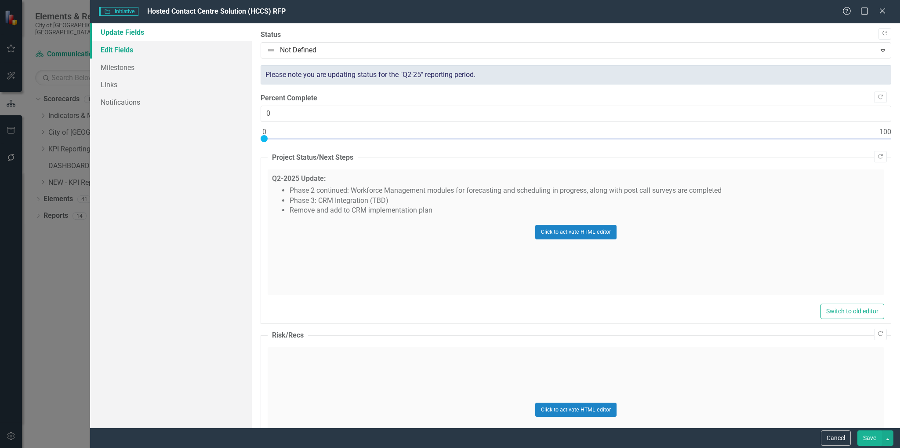
click at [123, 47] on link "Edit Fields" at bounding box center [171, 50] width 162 height 18
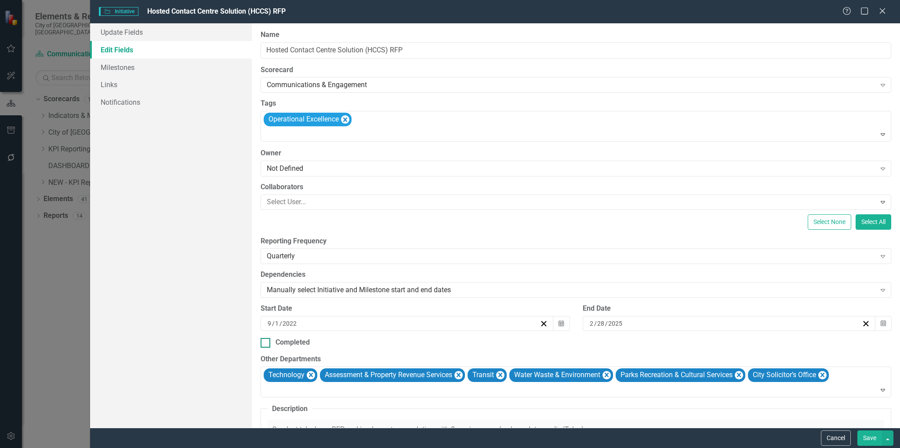
click at [266, 338] on input "Completed" at bounding box center [264, 341] width 6 height 6
checkbox input "true"
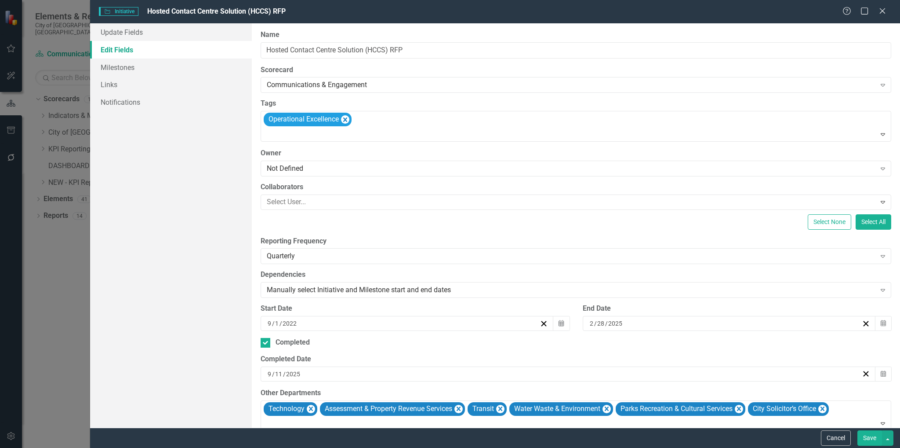
click at [660, 346] on button "Save" at bounding box center [870, 437] width 25 height 15
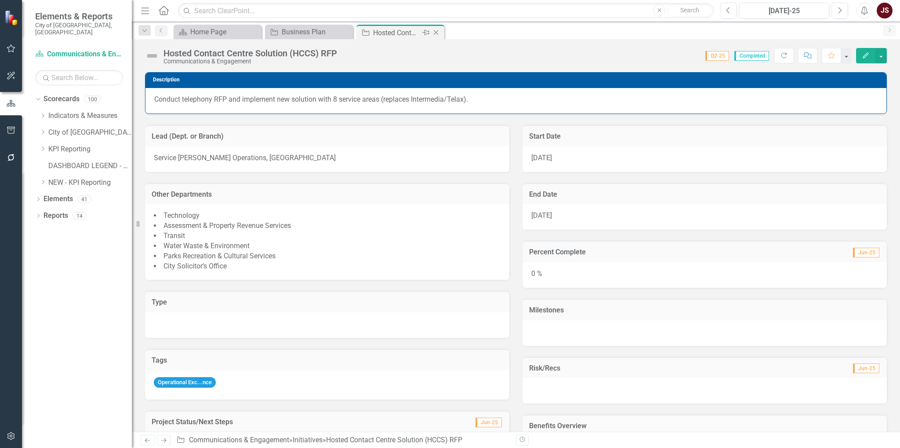
click at [433, 33] on icon "Close" at bounding box center [436, 32] width 9 height 7
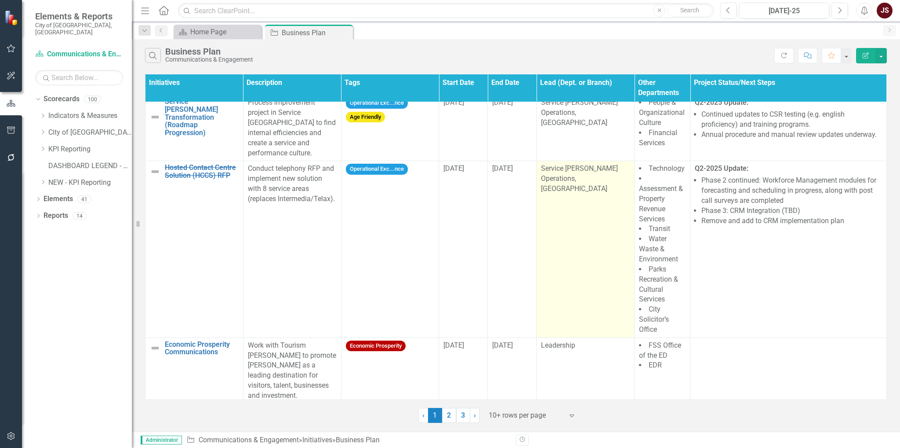
scroll to position [220, 0]
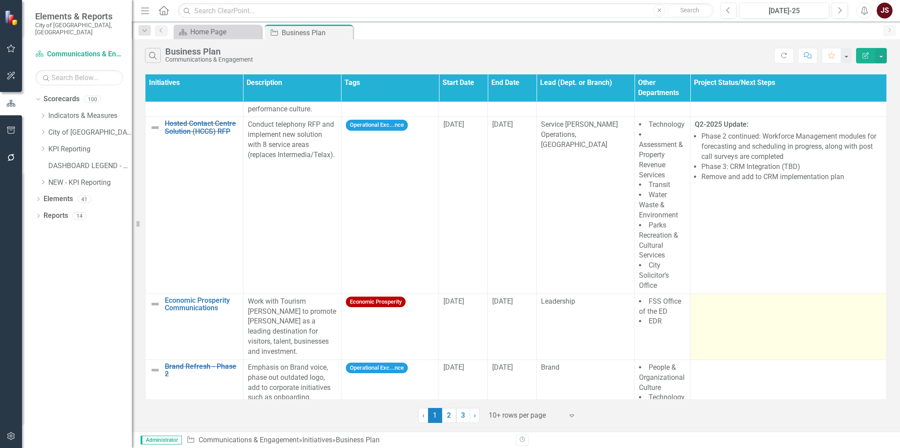
click at [660, 295] on td at bounding box center [789, 326] width 197 height 66
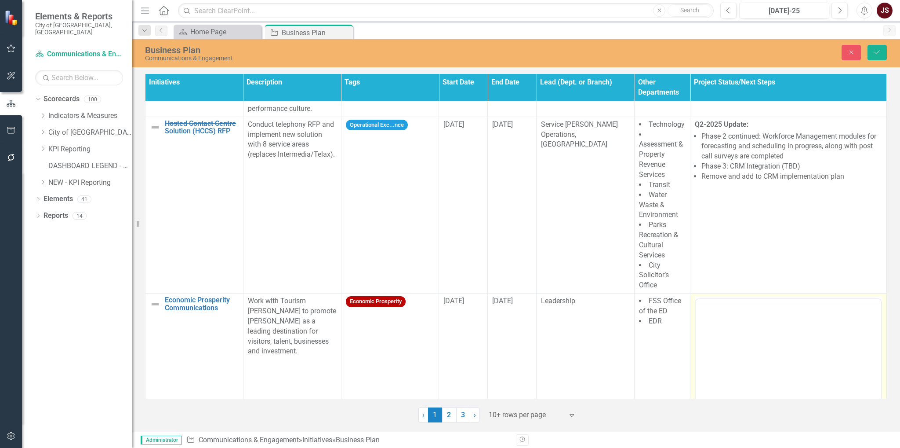
scroll to position [0, 0]
click at [660, 304] on icon "Bold" at bounding box center [708, 309] width 11 height 11
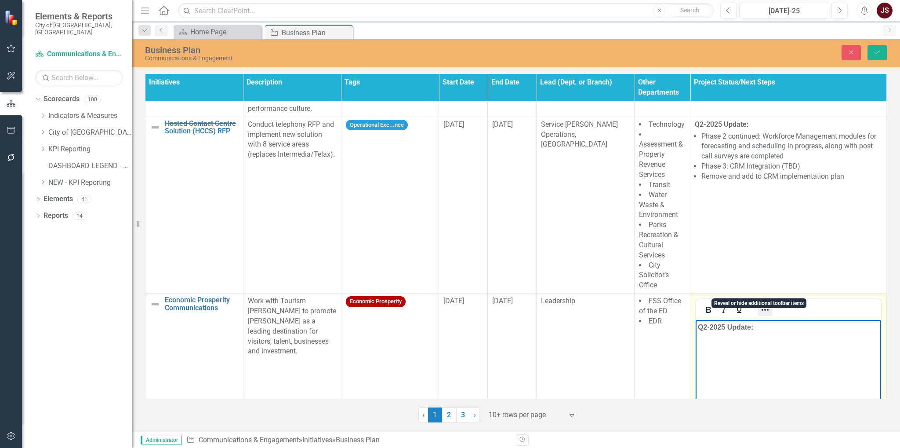
click at [660, 304] on icon "Reveal or hide additional toolbar items" at bounding box center [765, 309] width 11 height 11
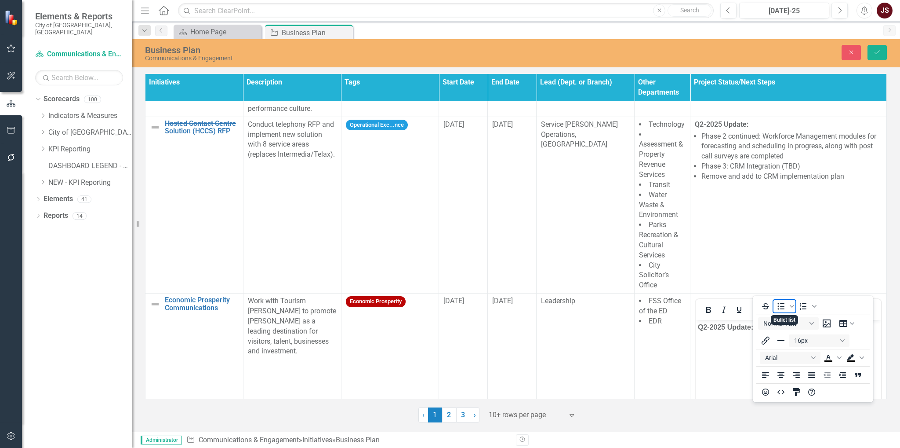
click at [660, 306] on icon "Bullet list" at bounding box center [781, 306] width 11 height 11
click at [660, 346] on body "Q2-2025 Update: ﻿" at bounding box center [789, 386] width 186 height 132
drag, startPoint x: 765, startPoint y: 291, endPoint x: 38, endPoint y: 18, distance: 776.4
click at [660, 304] on icon "Reveal or hide additional toolbar items" at bounding box center [765, 309] width 11 height 11
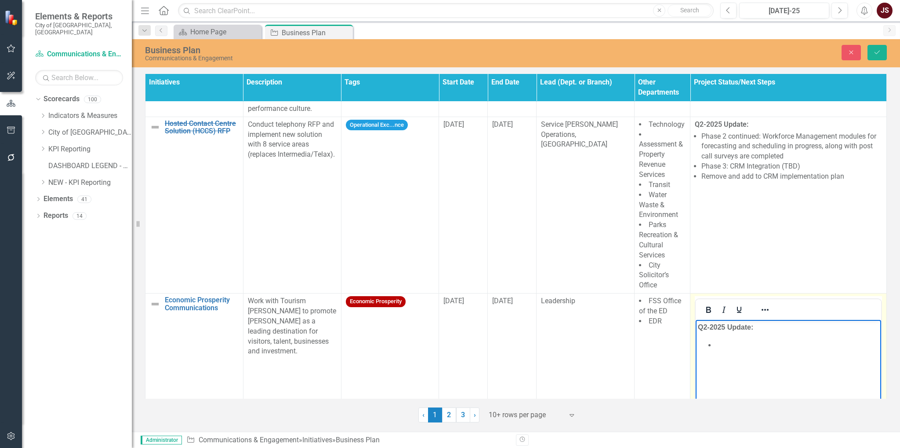
click at [660, 346] on li "﻿" at bounding box center [798, 344] width 164 height 11
click at [660, 346] on span "﻿The team works to identify opportunities for collabortation" at bounding box center [783, 350] width 135 height 18
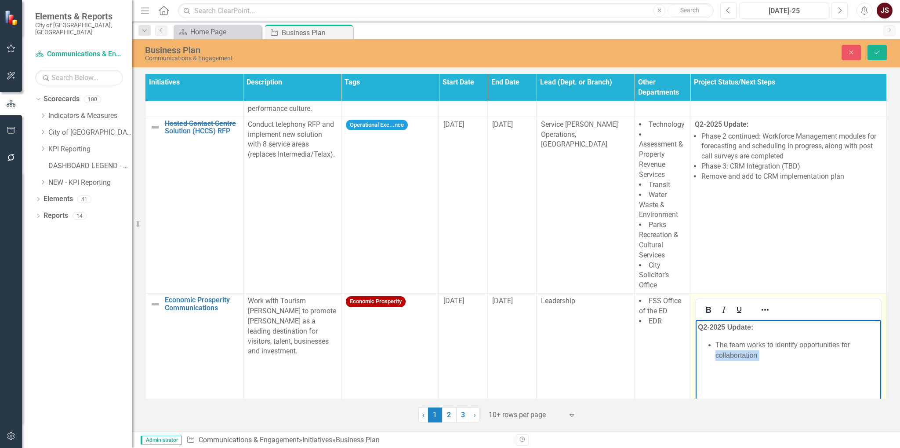
click at [660, 346] on span "﻿The team works to identify opportunities for collabortation" at bounding box center [783, 350] width 135 height 18
click at [660, 346] on li "﻿The team works to identify opportunities for collabortation" at bounding box center [798, 349] width 164 height 21
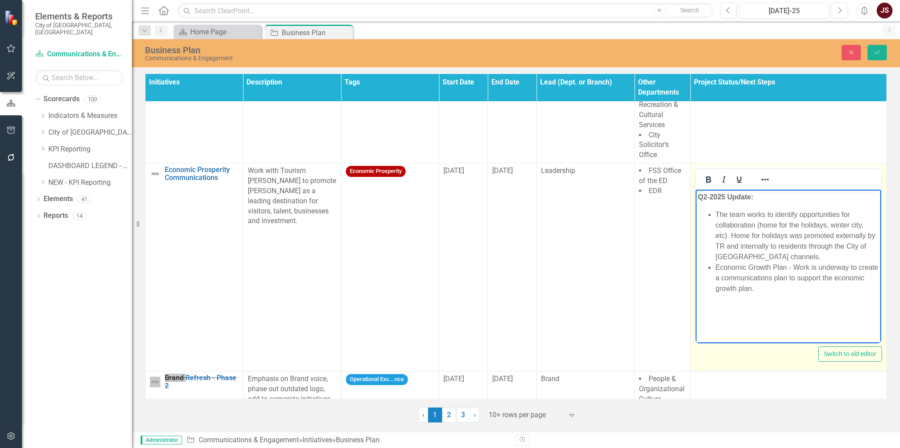
scroll to position [355, 0]
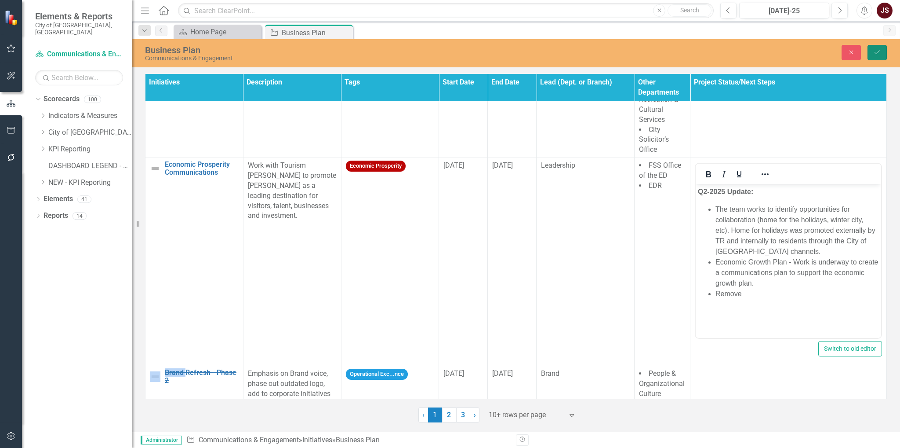
click at [660, 51] on icon "Save" at bounding box center [878, 52] width 8 height 6
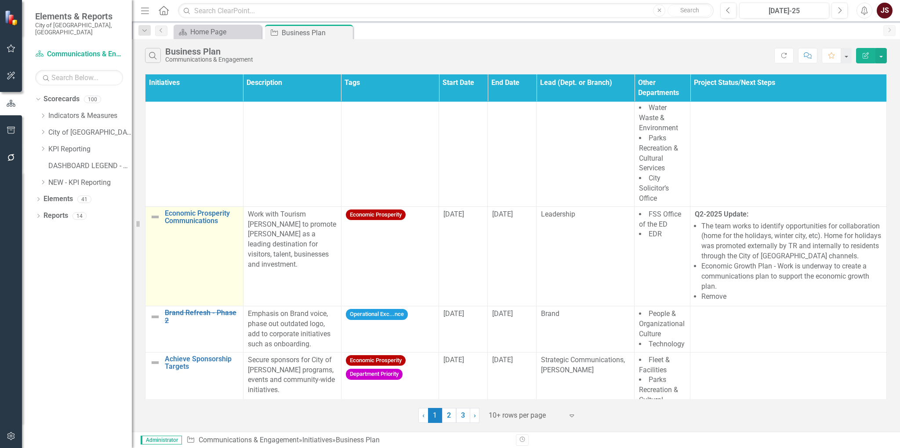
scroll to position [308, 0]
click at [201, 208] on link "Economic Prosperity Communications" at bounding box center [202, 215] width 74 height 15
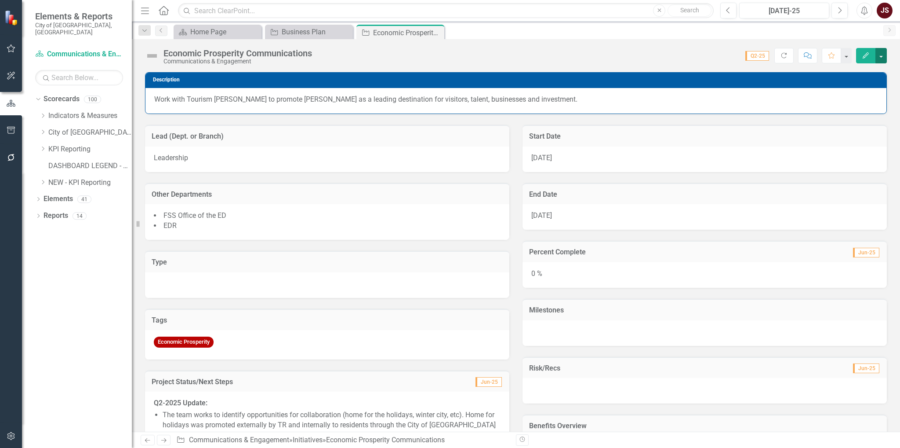
click at [660, 60] on button "button" at bounding box center [881, 55] width 11 height 15
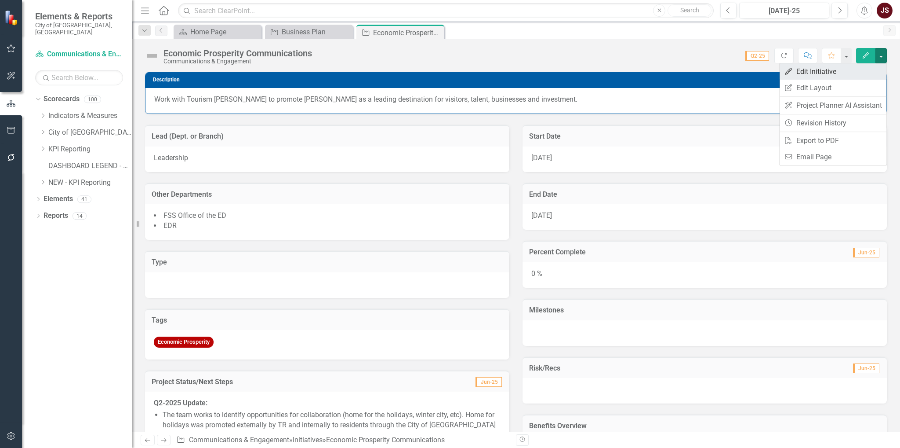
click at [660, 75] on link "Edit Edit Initiative" at bounding box center [833, 71] width 107 height 16
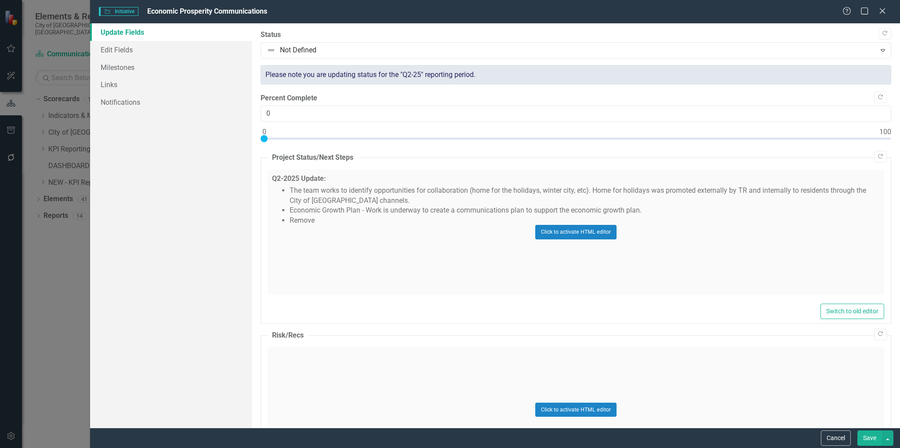
scroll to position [86, 0]
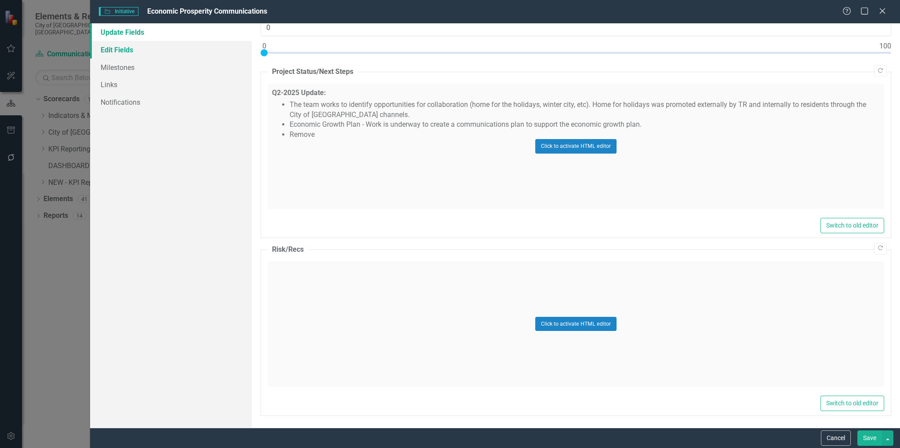
click at [133, 46] on link "Edit Fields" at bounding box center [171, 50] width 162 height 18
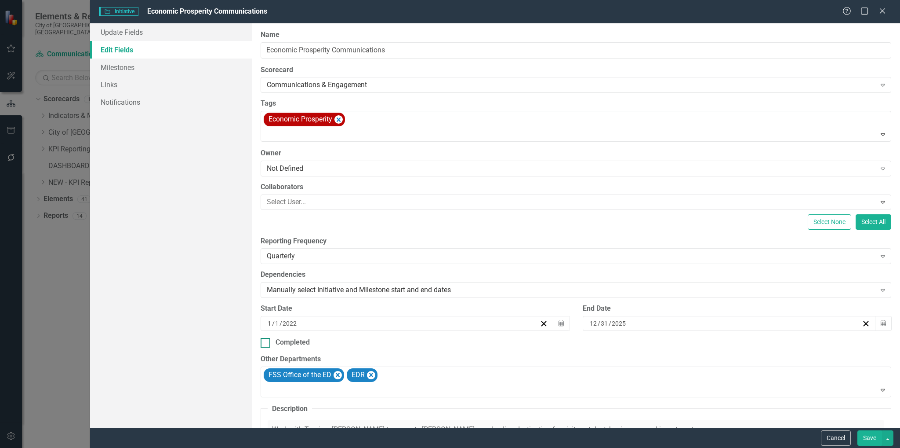
click at [262, 338] on input "Completed" at bounding box center [264, 341] width 6 height 6
checkbox input "true"
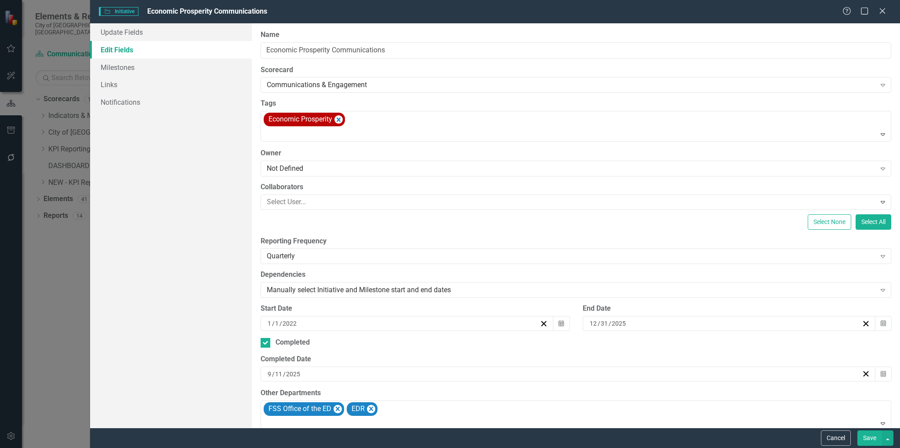
click at [660, 346] on button "Save" at bounding box center [870, 437] width 25 height 15
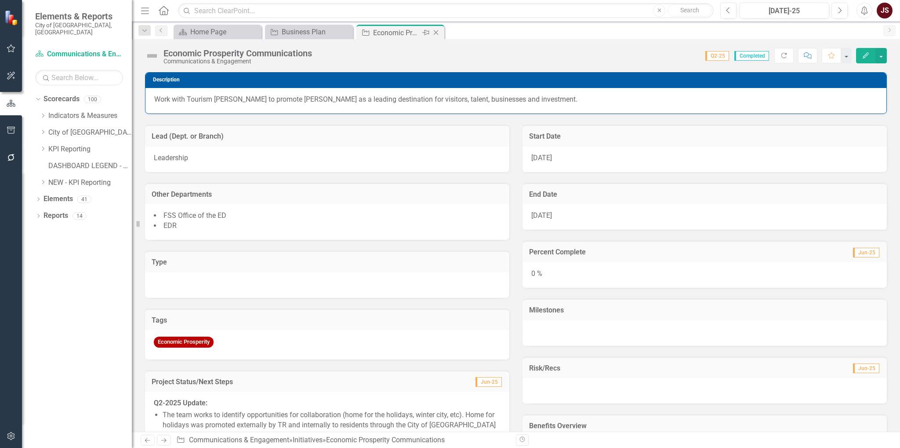
click at [435, 33] on icon at bounding box center [436, 32] width 5 height 5
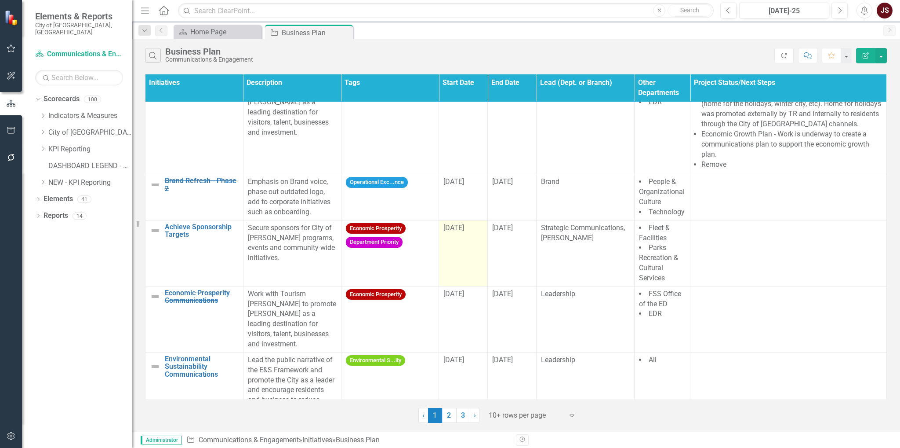
scroll to position [440, 0]
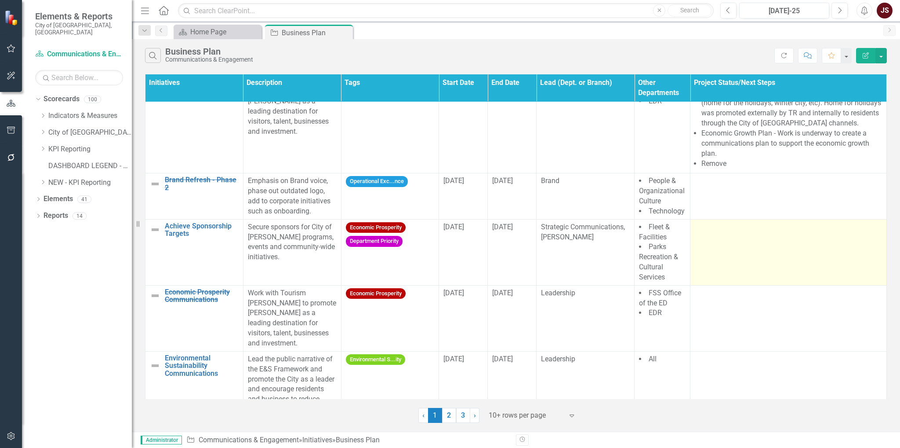
click at [660, 243] on td at bounding box center [789, 252] width 197 height 66
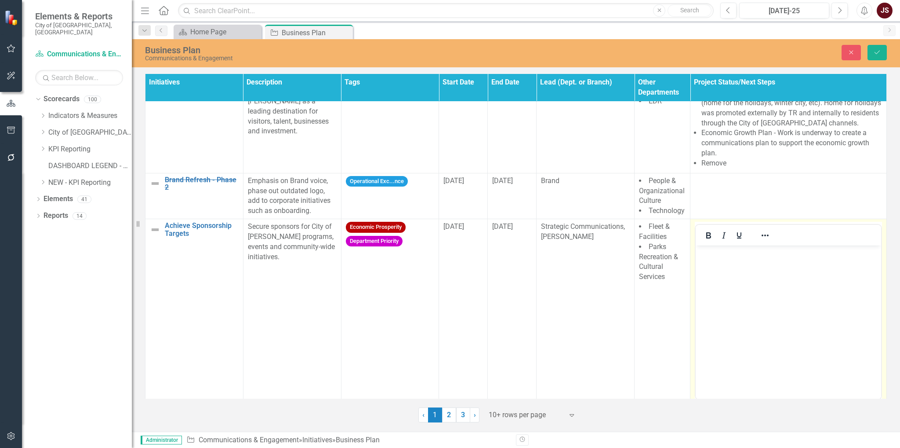
scroll to position [0, 0]
drag, startPoint x: 705, startPoint y: 230, endPoint x: 15, endPoint y: 6, distance: 726.1
click at [660, 230] on button "Bold" at bounding box center [708, 235] width 15 height 12
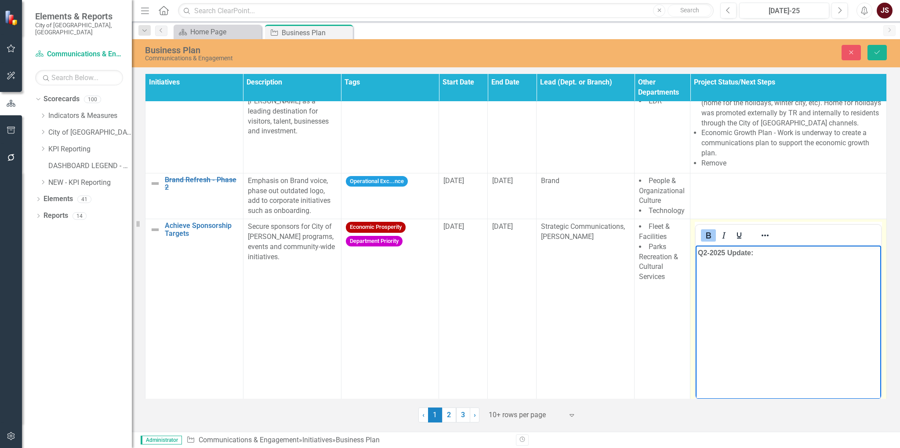
click at [660, 230] on icon "Bold" at bounding box center [708, 235] width 11 height 11
click at [660, 230] on icon "Reveal or hide additional toolbar items" at bounding box center [765, 235] width 11 height 11
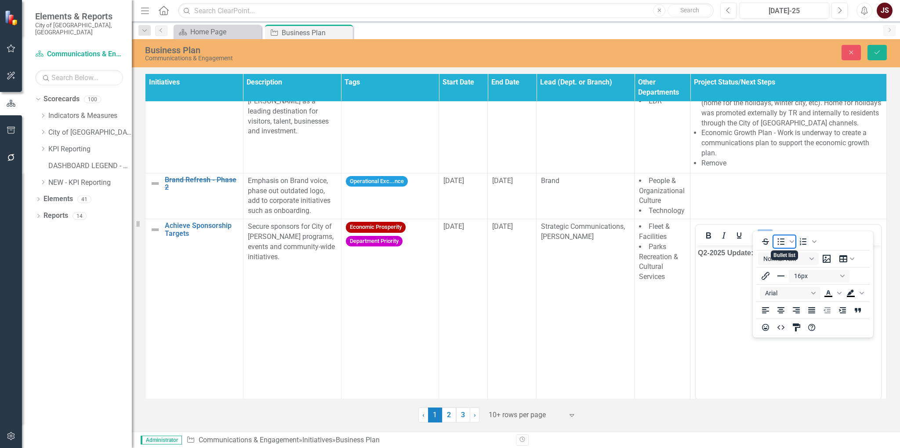
click at [660, 239] on icon "Bullet list" at bounding box center [781, 241] width 11 height 11
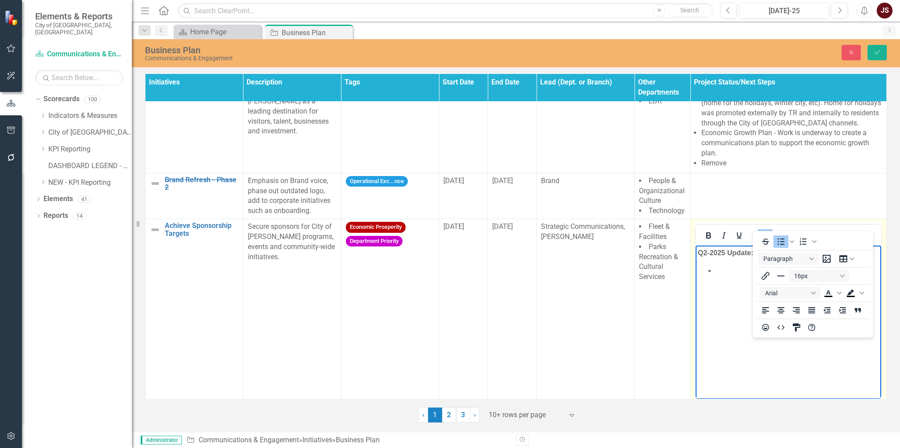
click at [660, 269] on li "﻿" at bounding box center [798, 270] width 164 height 11
click at [660, 230] on icon "Reveal or hide additional toolbar items" at bounding box center [765, 235] width 11 height 11
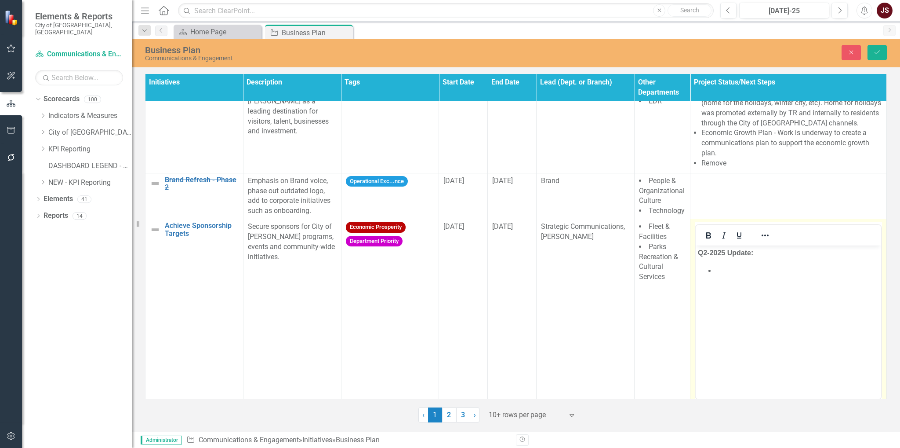
click at [660, 273] on li "﻿" at bounding box center [798, 270] width 164 height 11
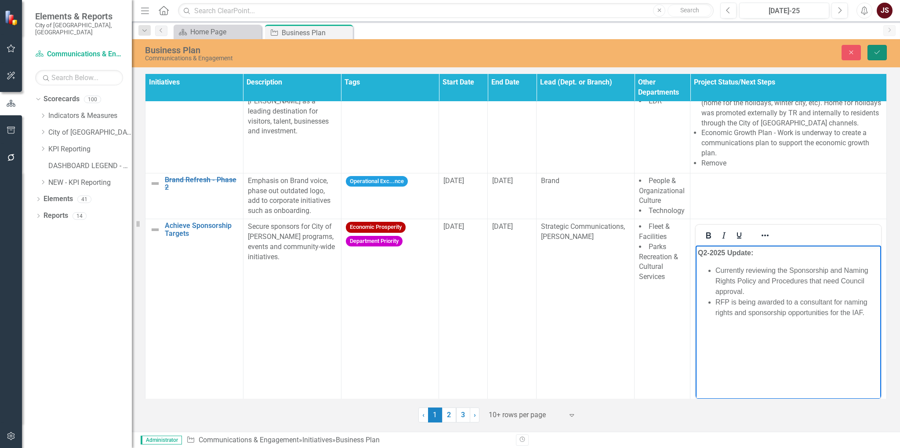
click at [660, 50] on button "Save" at bounding box center [877, 52] width 19 height 15
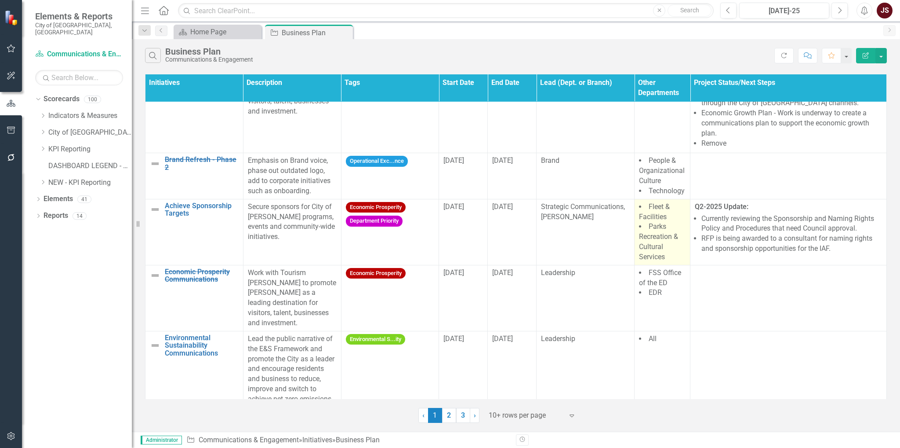
scroll to position [440, 0]
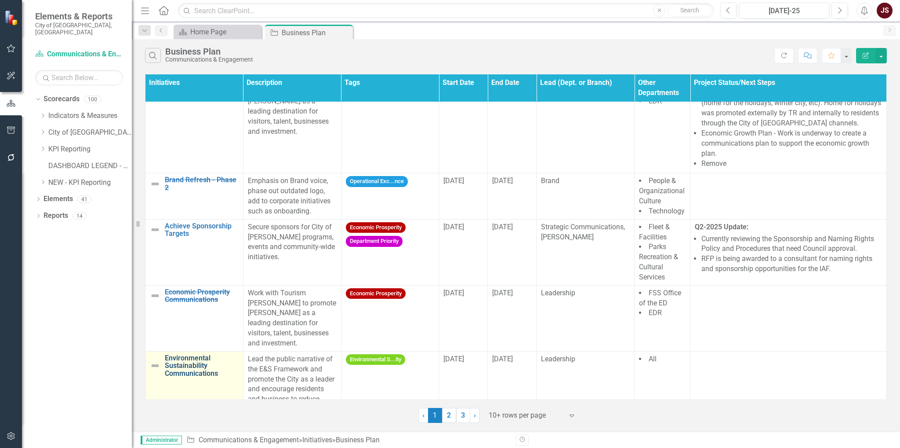
click at [196, 346] on link "Environmental Sustainability Communications" at bounding box center [202, 365] width 74 height 23
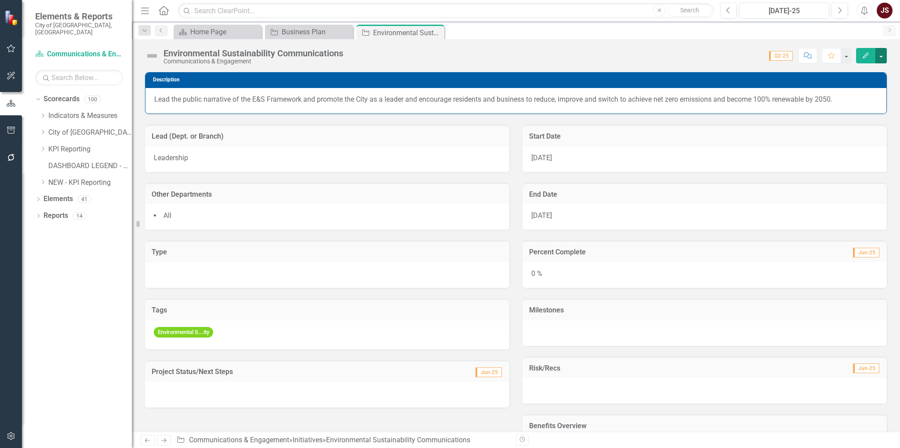
click at [660, 50] on button "button" at bounding box center [881, 55] width 11 height 15
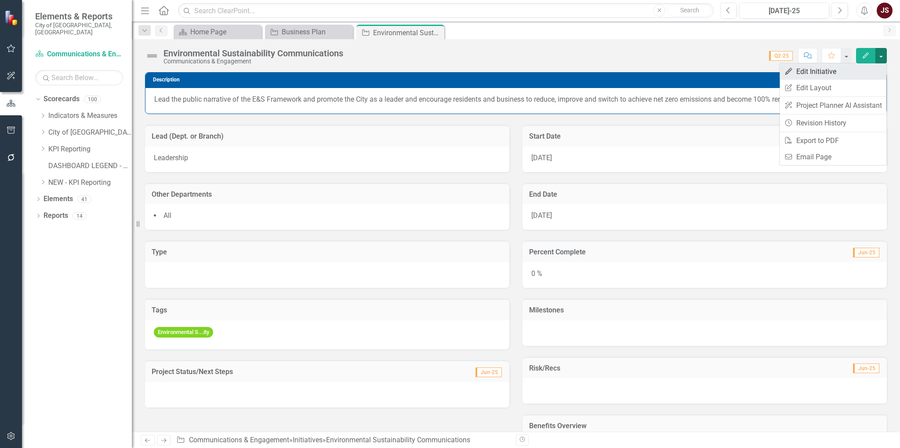
click at [660, 69] on link "Edit Edit Initiative" at bounding box center [833, 71] width 107 height 16
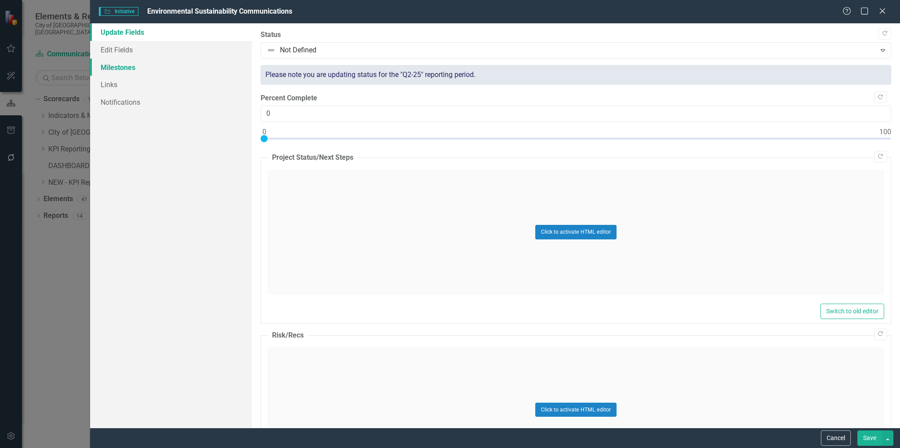
click at [104, 65] on link "Milestones" at bounding box center [171, 67] width 162 height 18
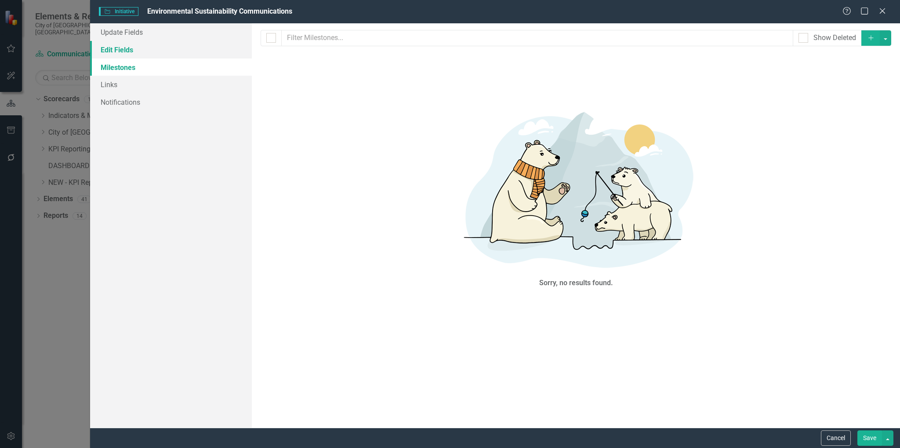
click at [147, 48] on link "Edit Fields" at bounding box center [171, 50] width 162 height 18
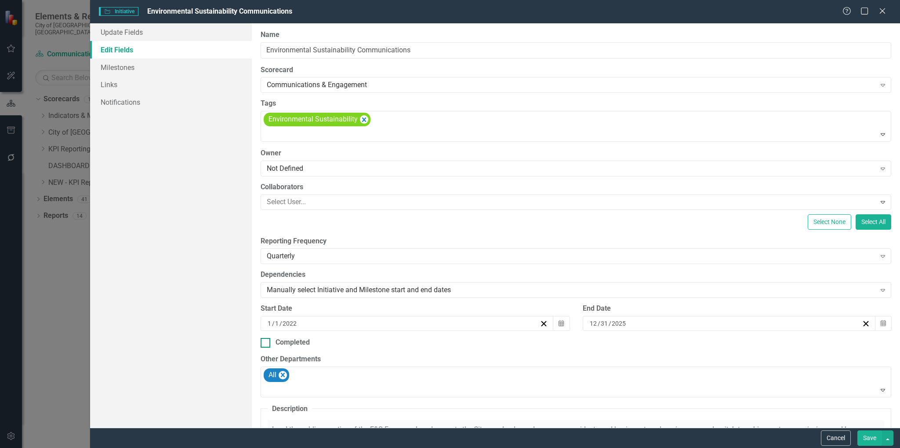
click at [267, 342] on div at bounding box center [266, 343] width 10 height 10
click at [266, 342] on input "Completed" at bounding box center [264, 341] width 6 height 6
checkbox input "true"
click at [660, 346] on button "Save" at bounding box center [870, 437] width 25 height 15
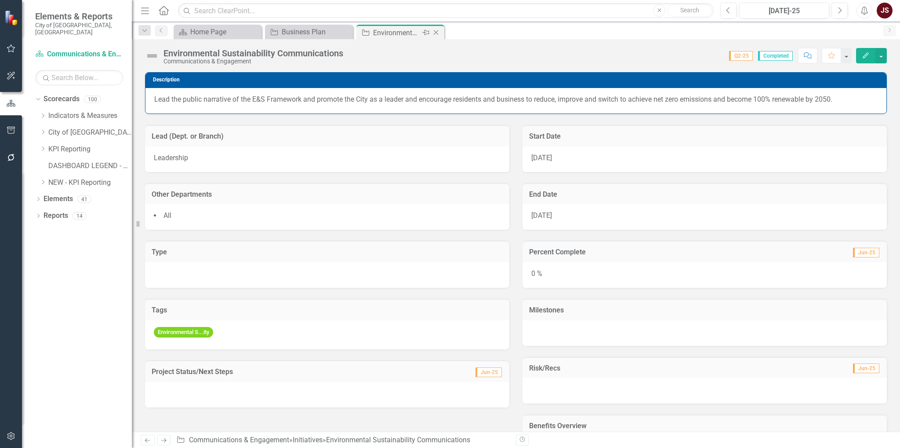
click at [437, 32] on icon at bounding box center [436, 32] width 5 height 5
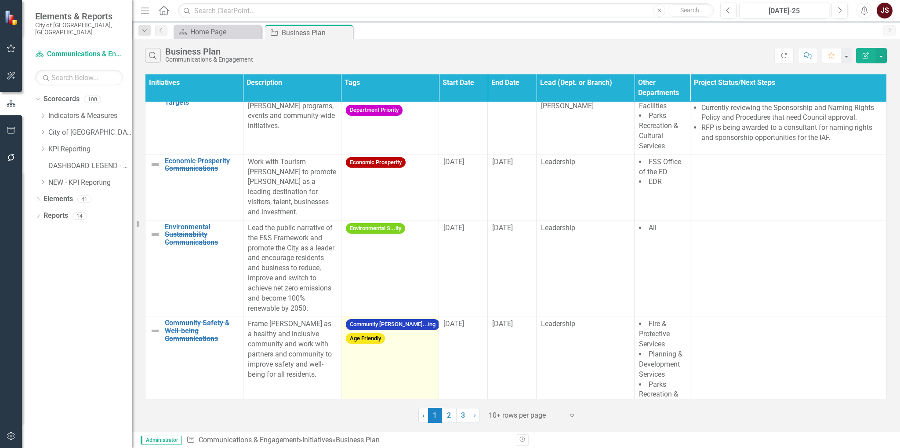
scroll to position [573, 0]
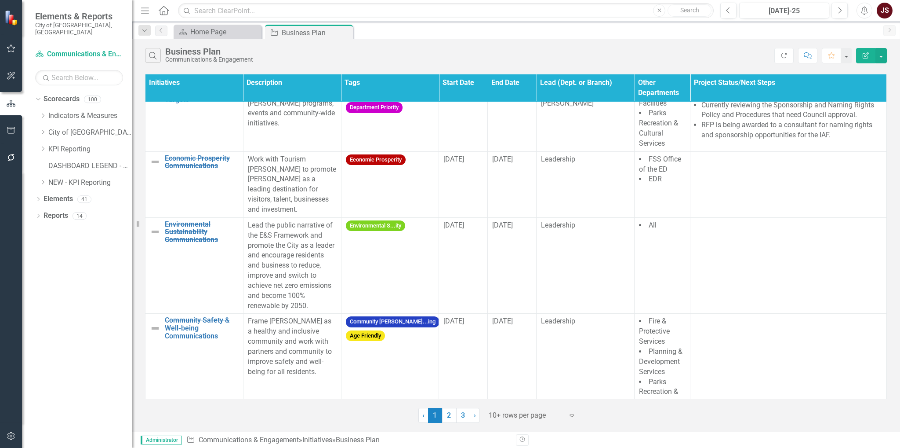
drag, startPoint x: 448, startPoint y: 411, endPoint x: 455, endPoint y: 409, distance: 7.3
click at [447, 346] on link "2" at bounding box center [449, 415] width 14 height 15
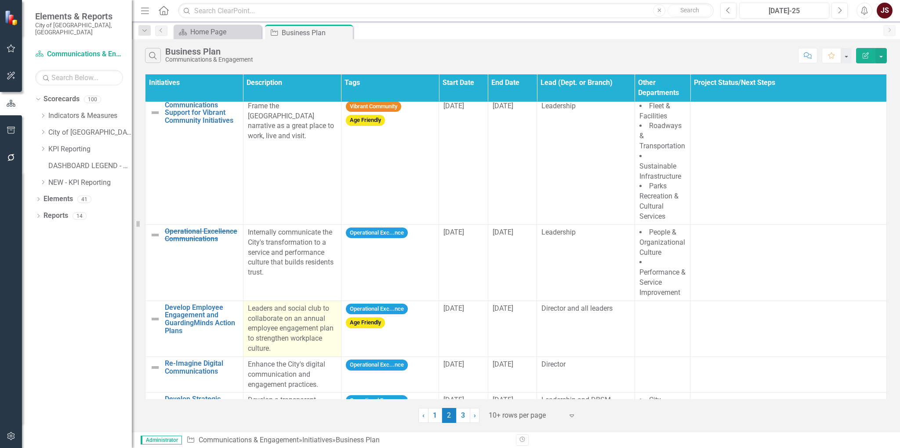
scroll to position [0, 0]
